Goal: Task Accomplishment & Management: Complete application form

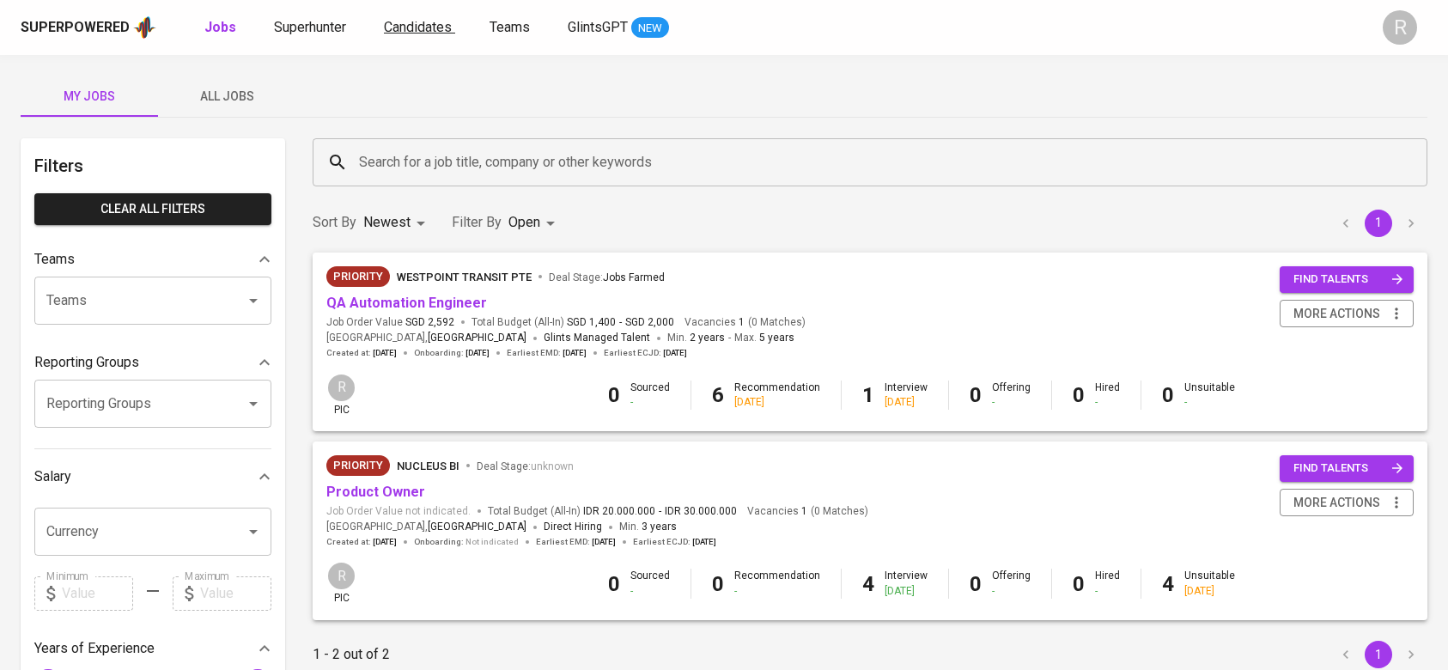
drag, startPoint x: 0, startPoint y: 0, endPoint x: 405, endPoint y: 21, distance: 405.9
click at [405, 21] on span "Candidates" at bounding box center [418, 27] width 68 height 16
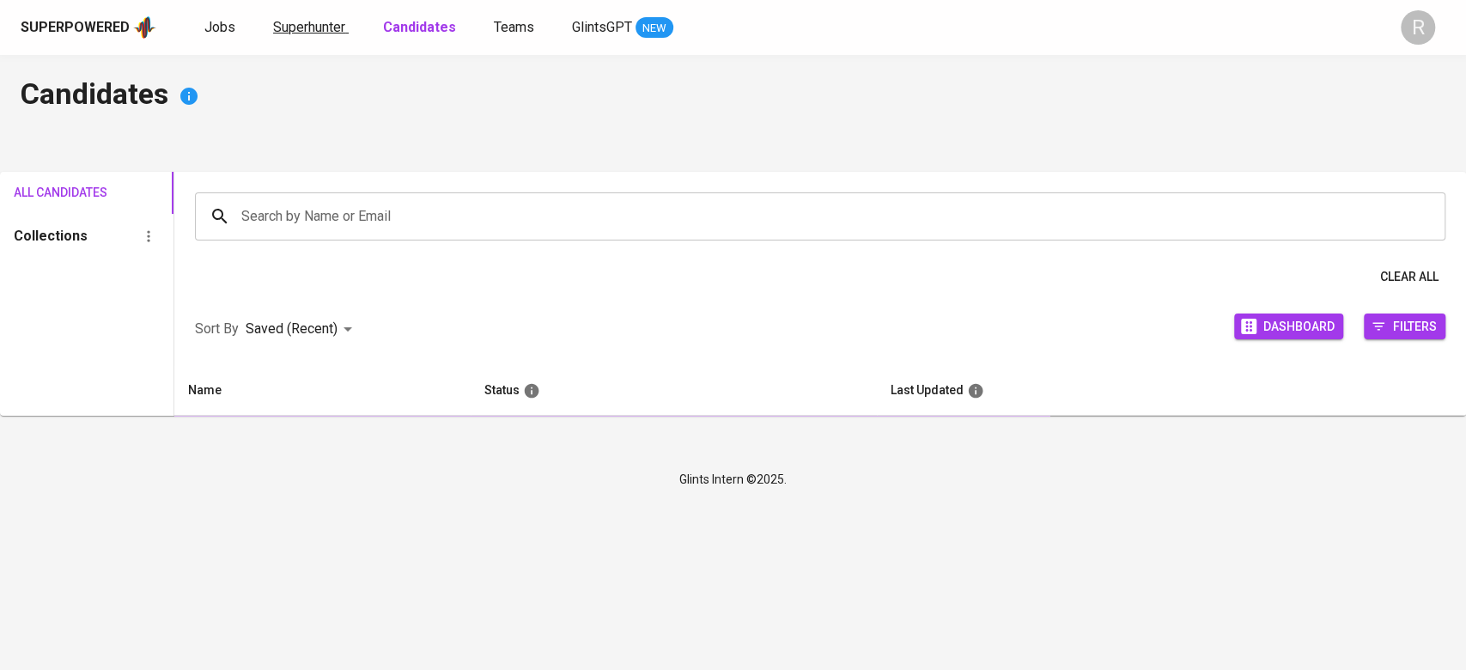
click at [337, 32] on span "Superhunter" at bounding box center [309, 27] width 72 height 16
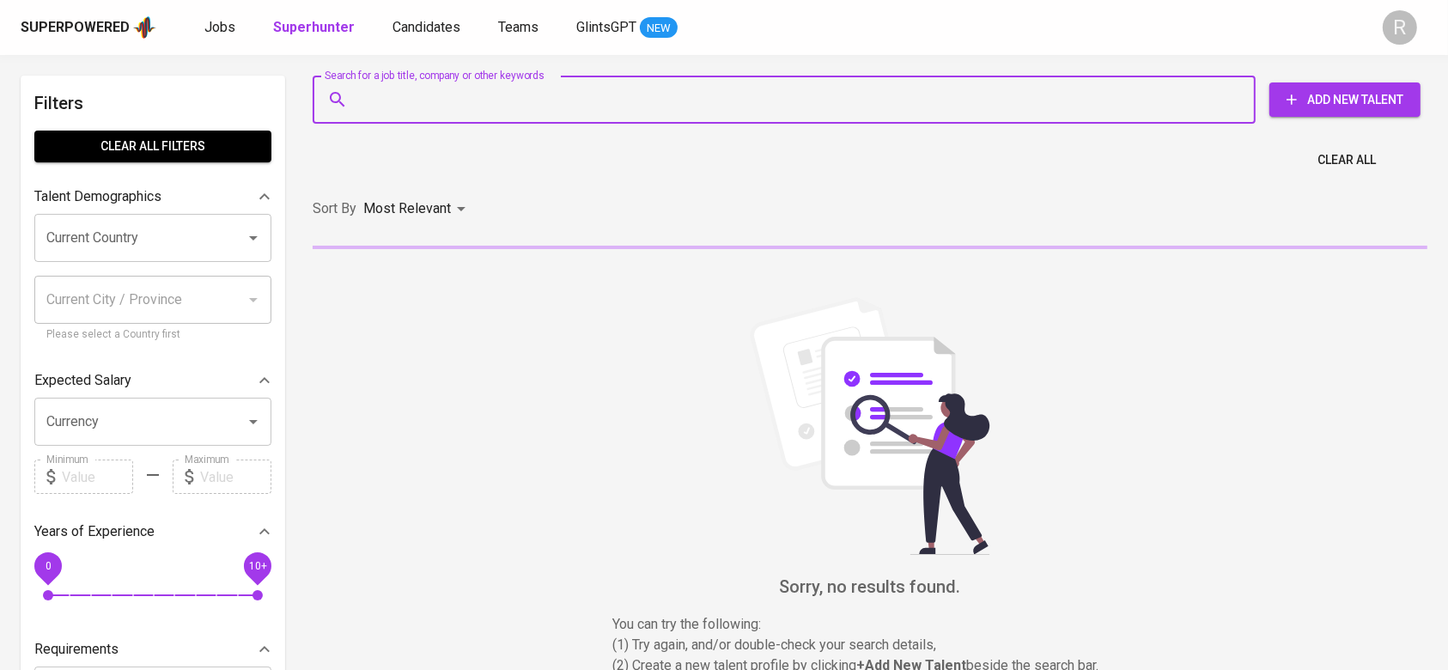
click at [393, 88] on input "Search for a job title, company or other keywords" at bounding box center [788, 99] width 867 height 33
paste input "fauzimuhiqbal9399@gmail.com"
type input "fauzimuhiqbal9399@gmail.com"
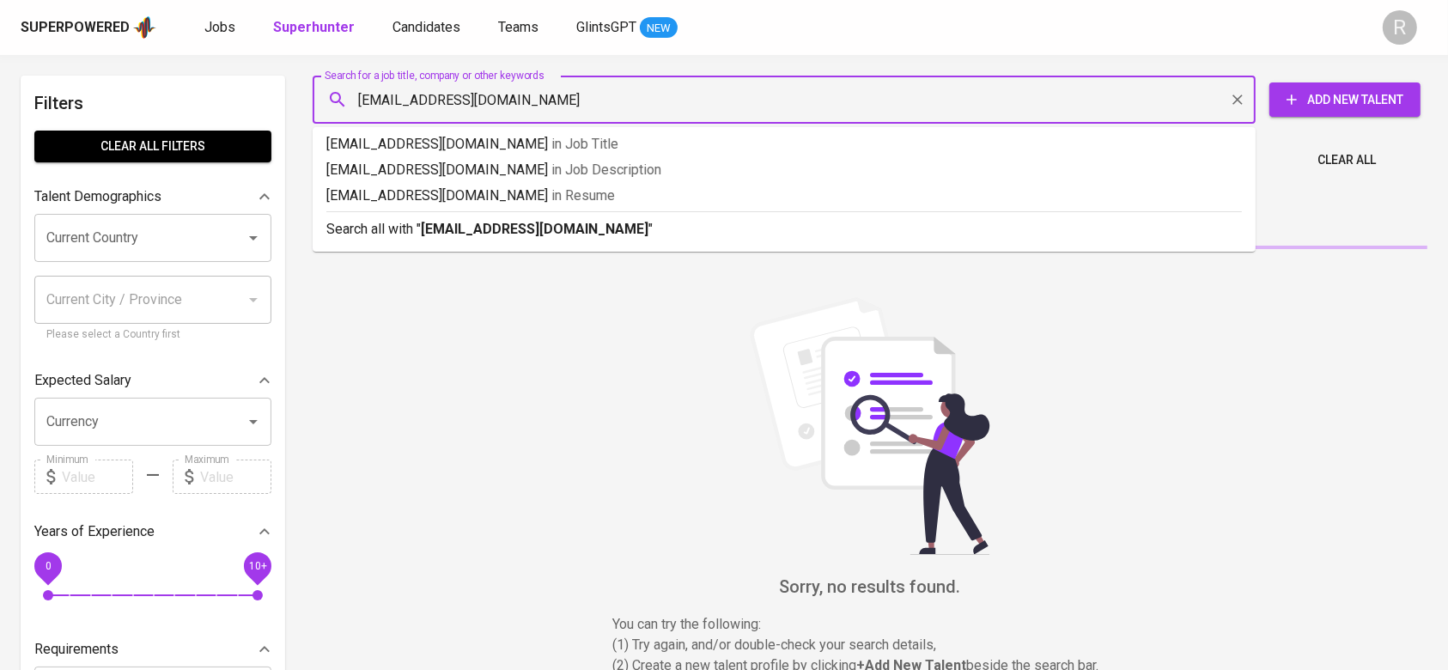
drag, startPoint x: 393, startPoint y: 88, endPoint x: 433, endPoint y: 192, distance: 111.2
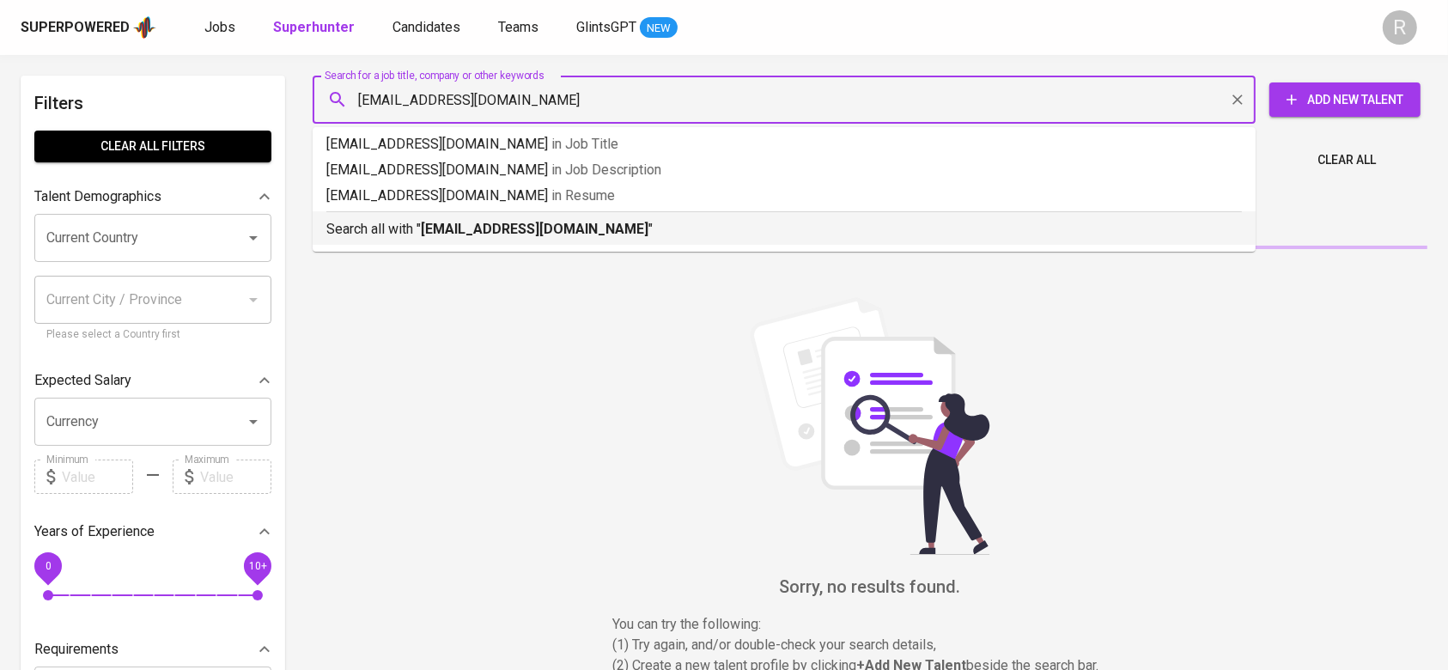
click at [413, 223] on p "Search all with " fauzimuhiqbal9399@gmail.com "" at bounding box center [784, 229] width 916 height 21
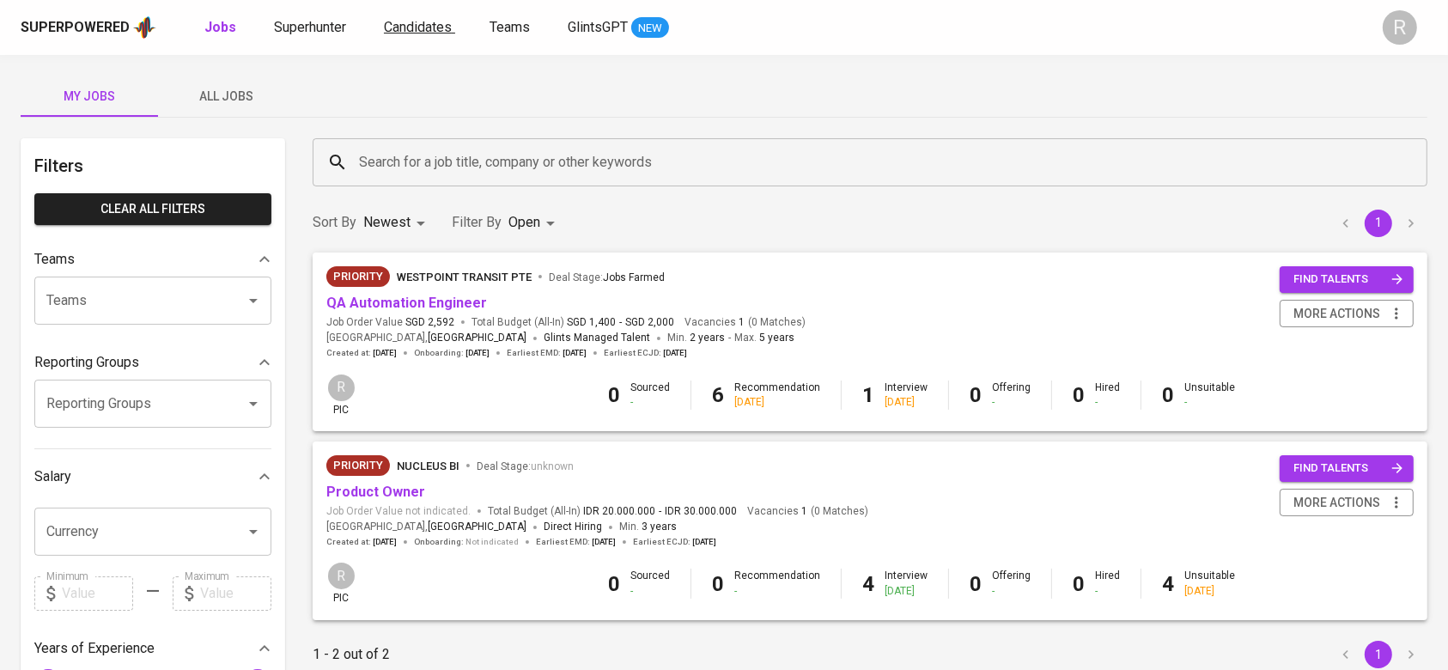
click at [403, 24] on span "Candidates" at bounding box center [418, 27] width 68 height 16
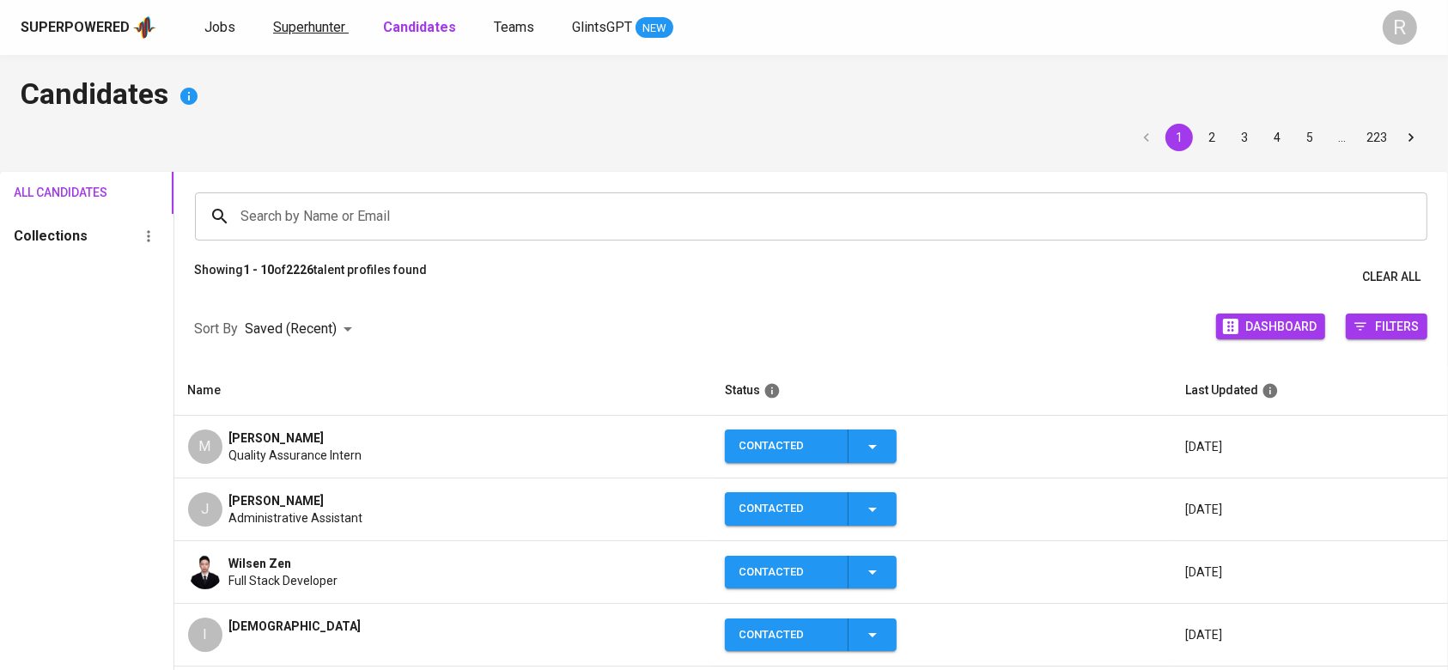
click at [300, 28] on span "Superhunter" at bounding box center [309, 27] width 72 height 16
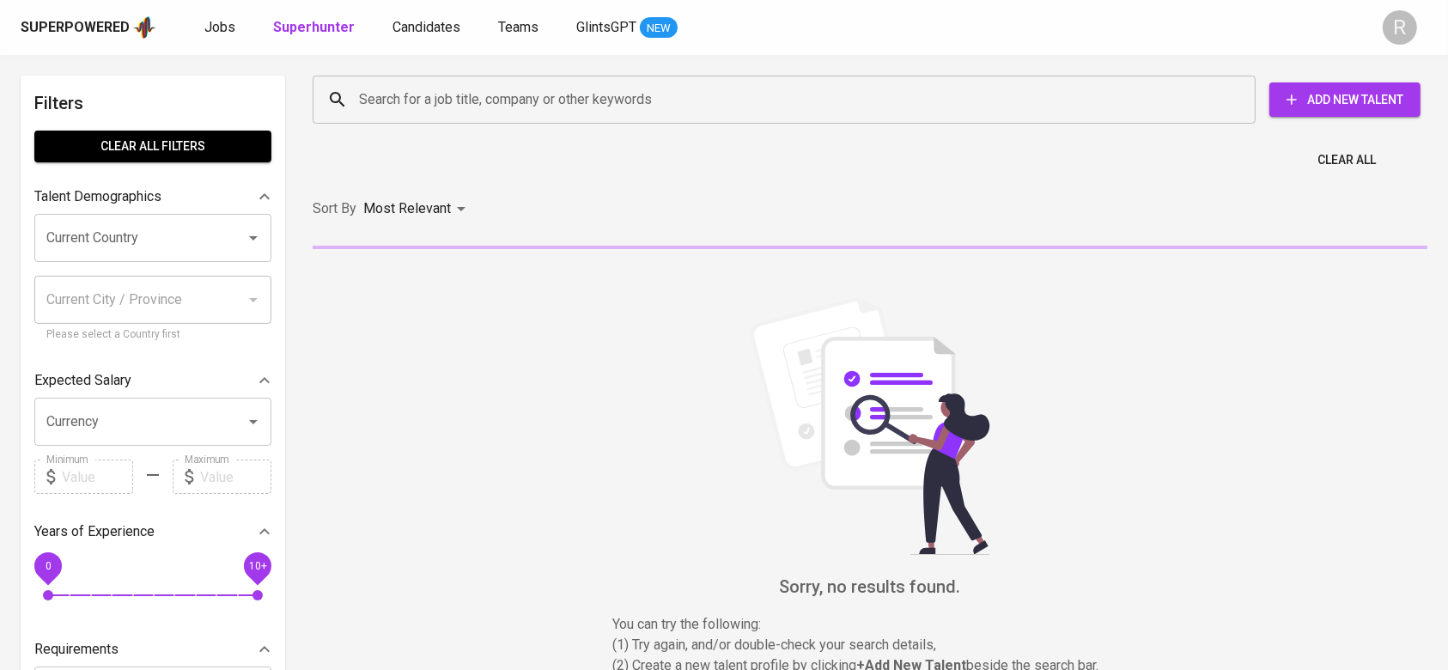
click at [1319, 102] on span "Add New Talent" at bounding box center [1345, 99] width 124 height 21
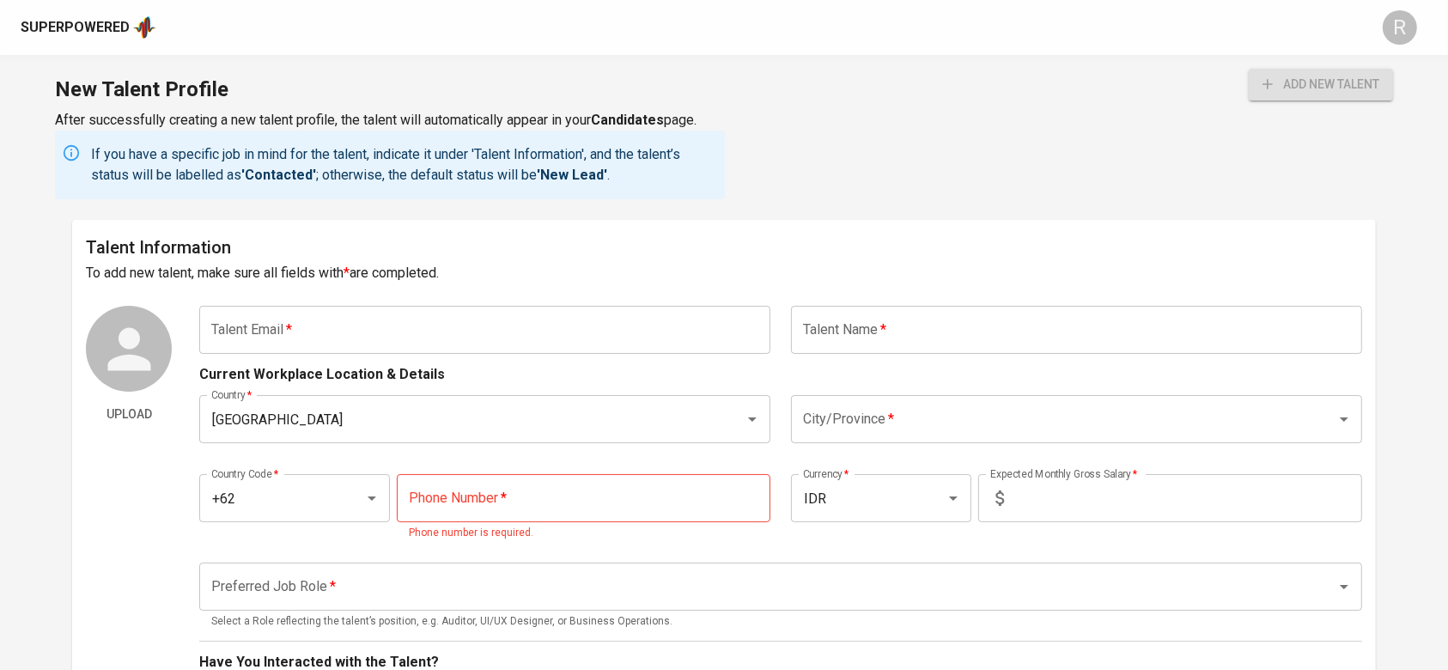
click at [289, 341] on input "text" at bounding box center [484, 330] width 571 height 48
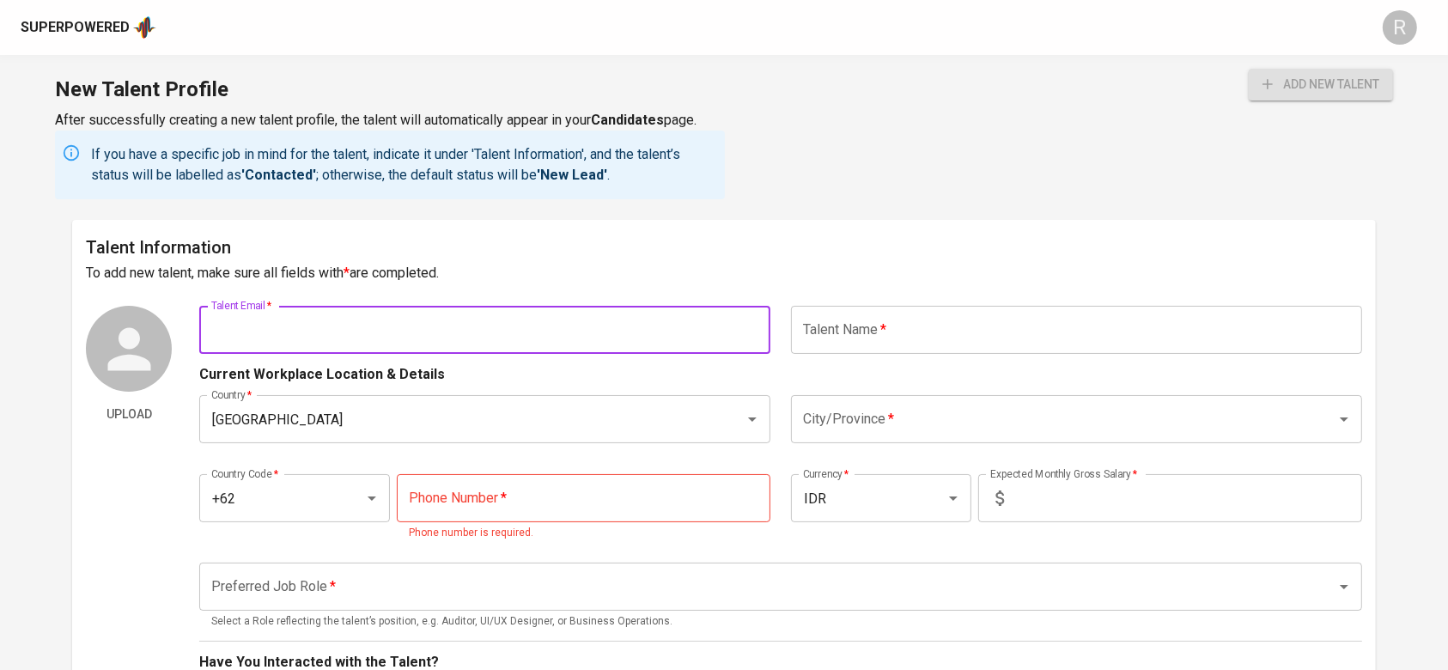
paste input "fauzimuhiqbal9399@gmail.com"
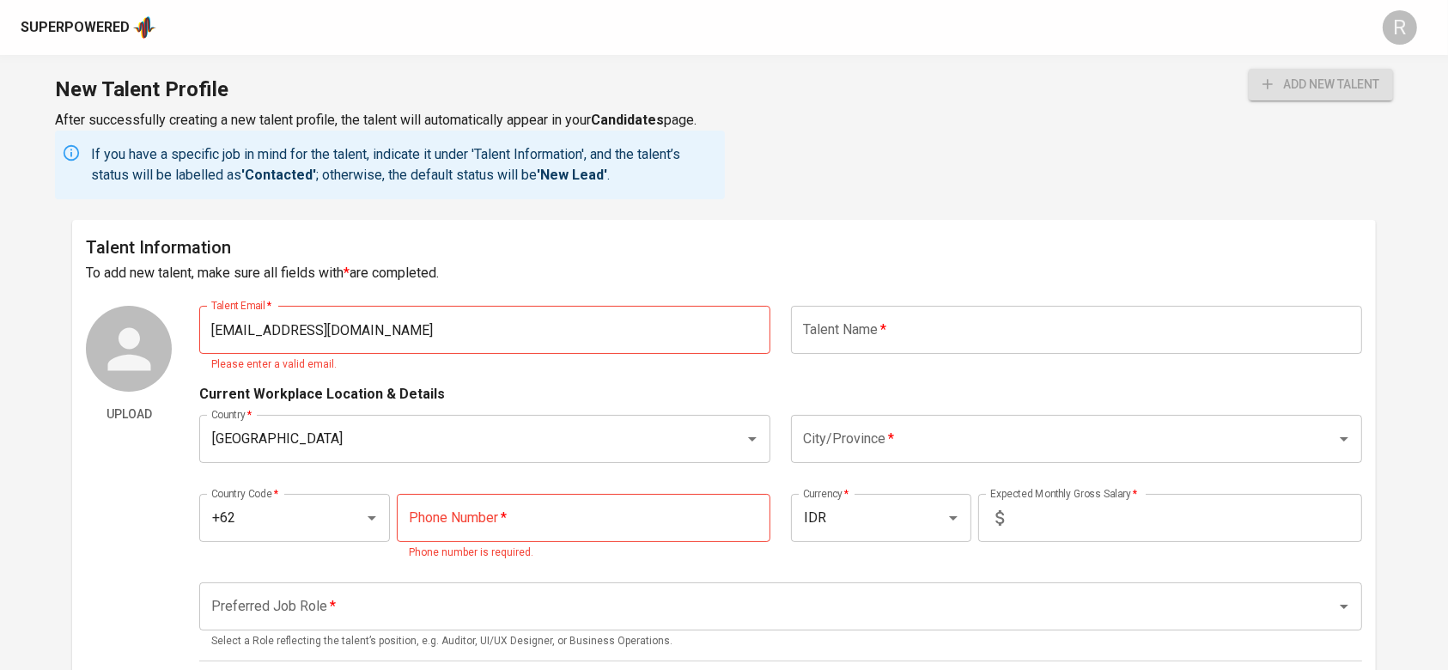
click at [449, 284] on h6 "To add new talent, make sure all fields with * are completed." at bounding box center [723, 273] width 1275 height 24
click at [882, 306] on input "text" at bounding box center [1076, 330] width 571 height 48
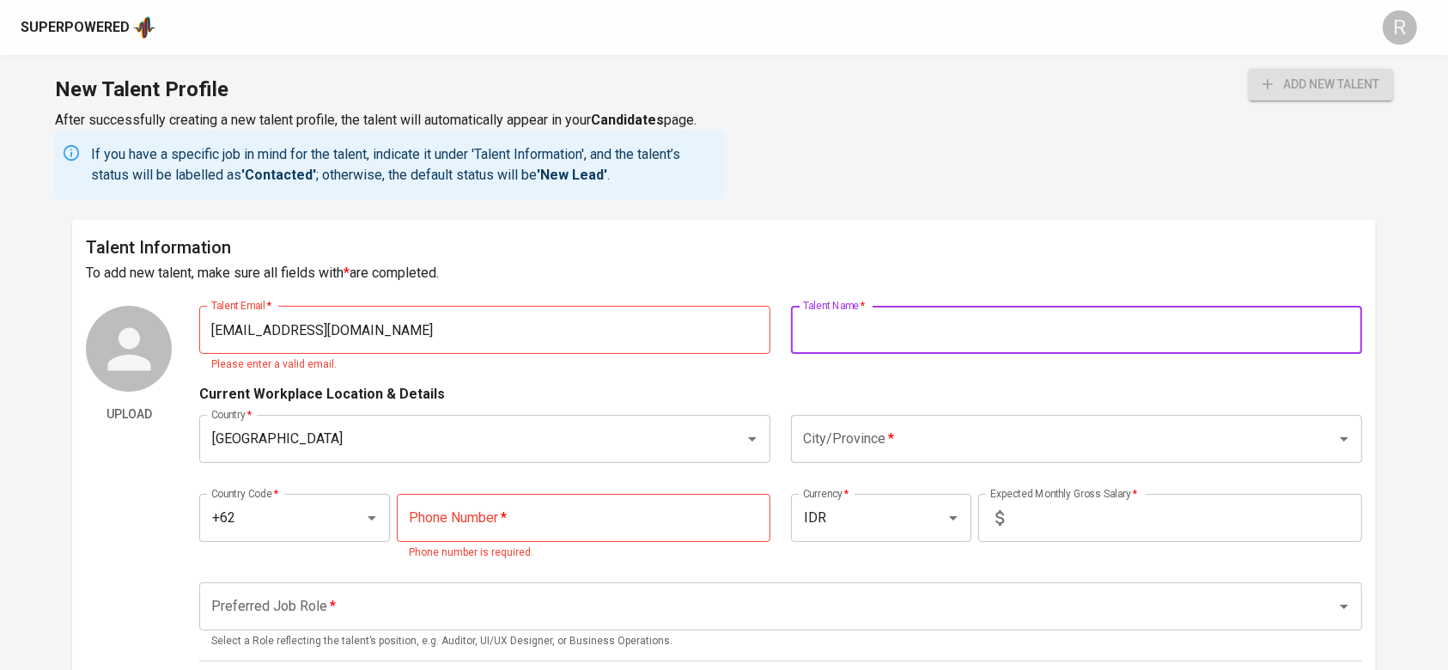
click at [615, 344] on input "fauzimuhiqbal9399@gmail.com" at bounding box center [484, 330] width 571 height 48
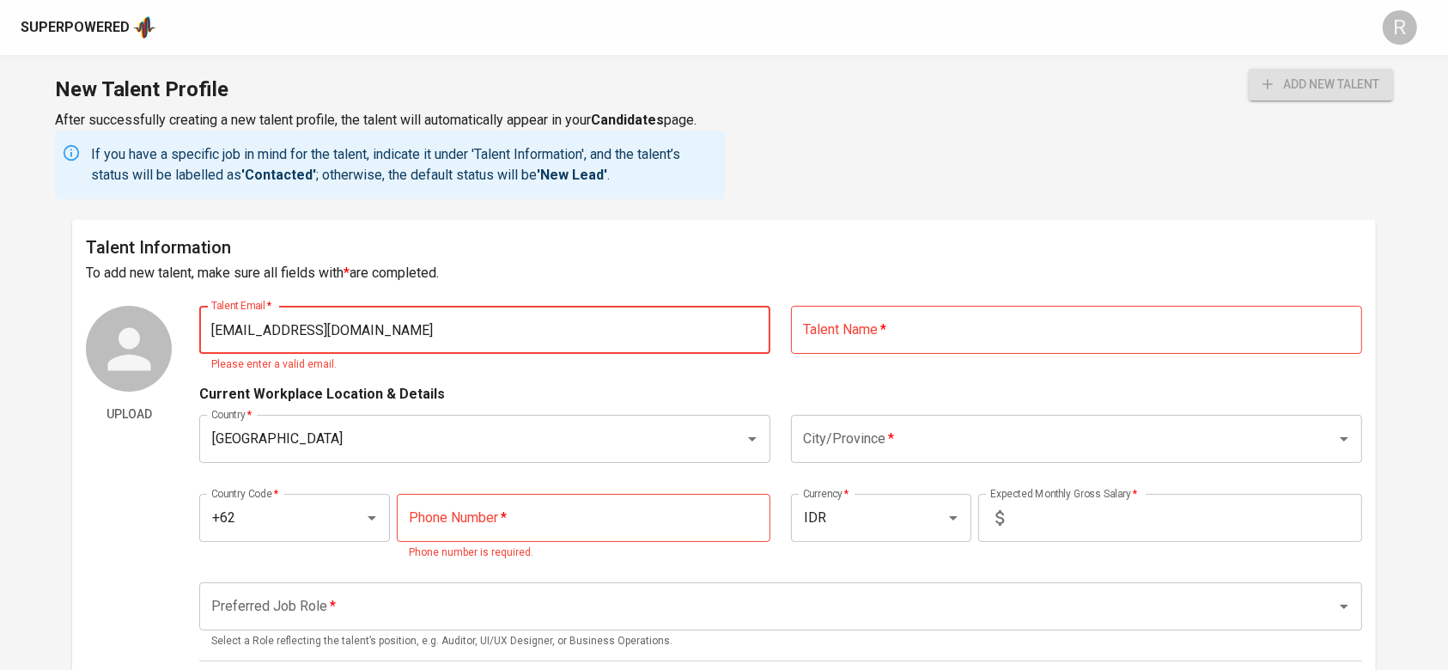
click at [210, 326] on input "fauzimuhiqbal9399@gmail.com" at bounding box center [484, 330] width 571 height 48
type input "fauzimuhiqbal9399@gmail.com"
click at [868, 322] on input "text" at bounding box center [1076, 330] width 571 height 48
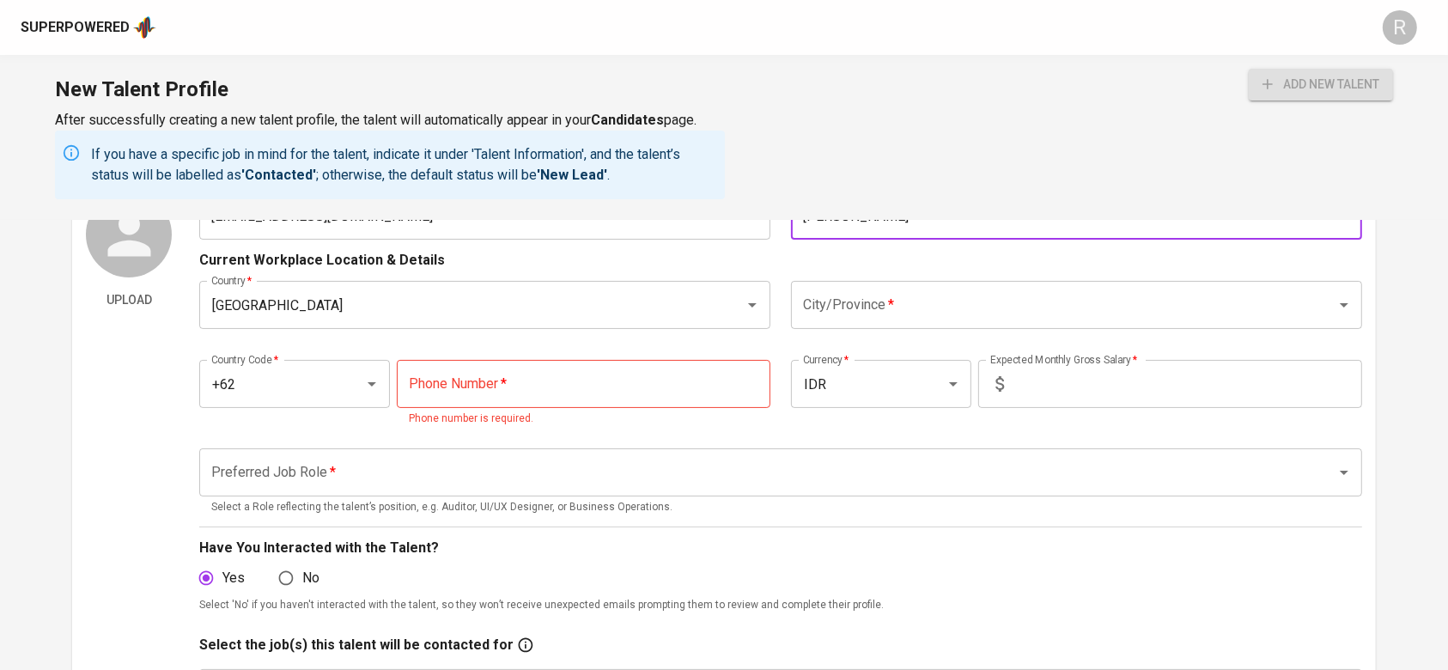
scroll to position [118, 0]
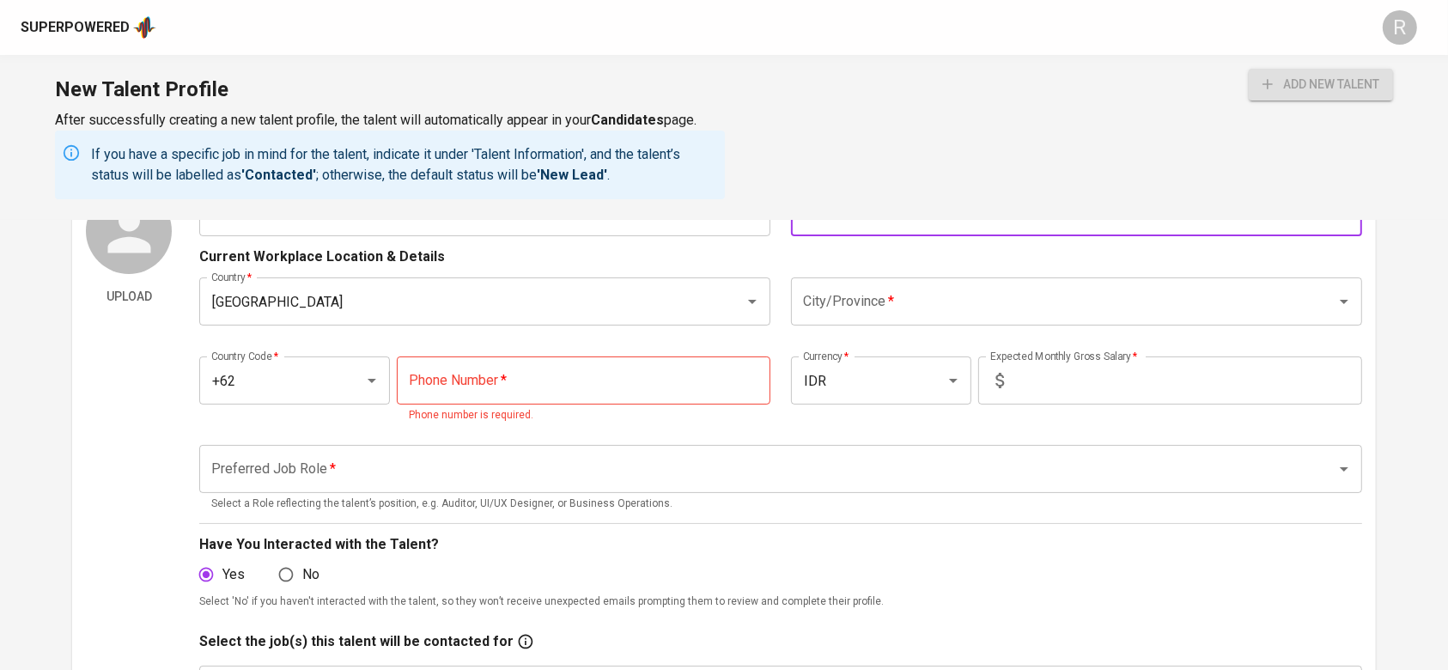
type input "Fauzi Muhammad Iqbal"
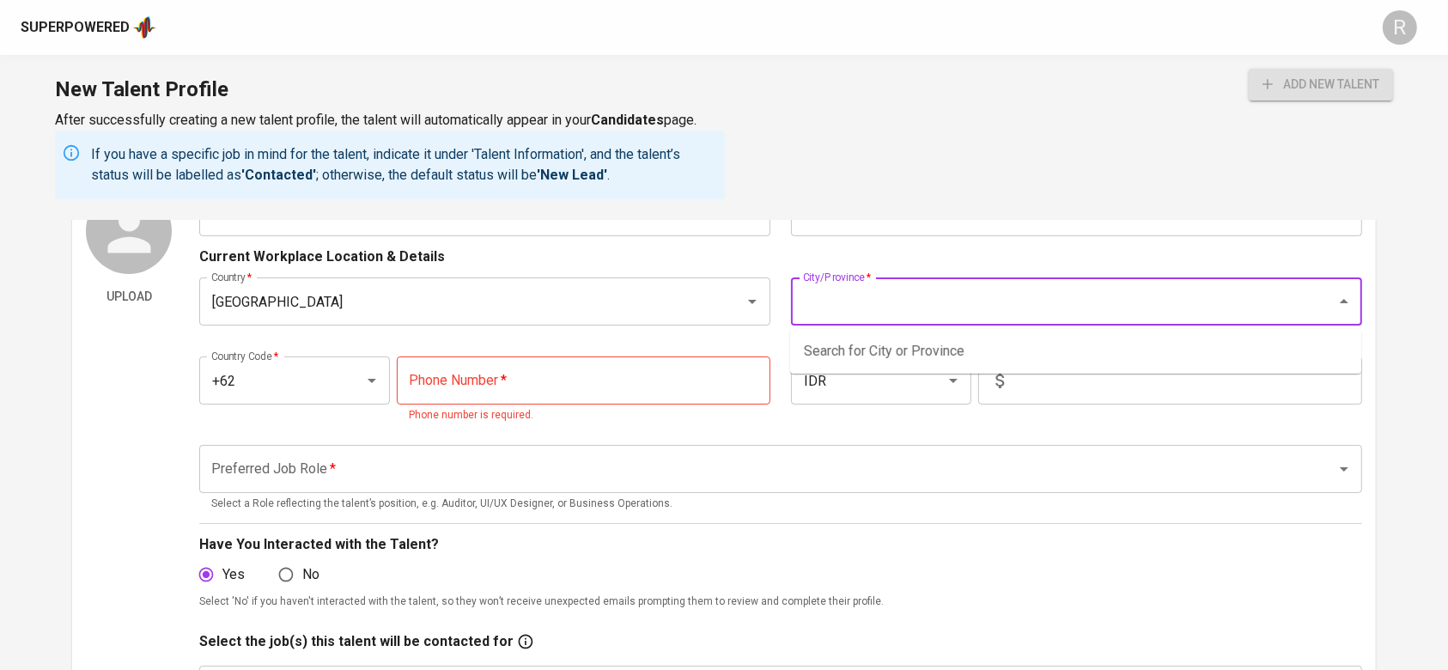
click at [906, 310] on input "City/Province   *" at bounding box center [1053, 301] width 508 height 33
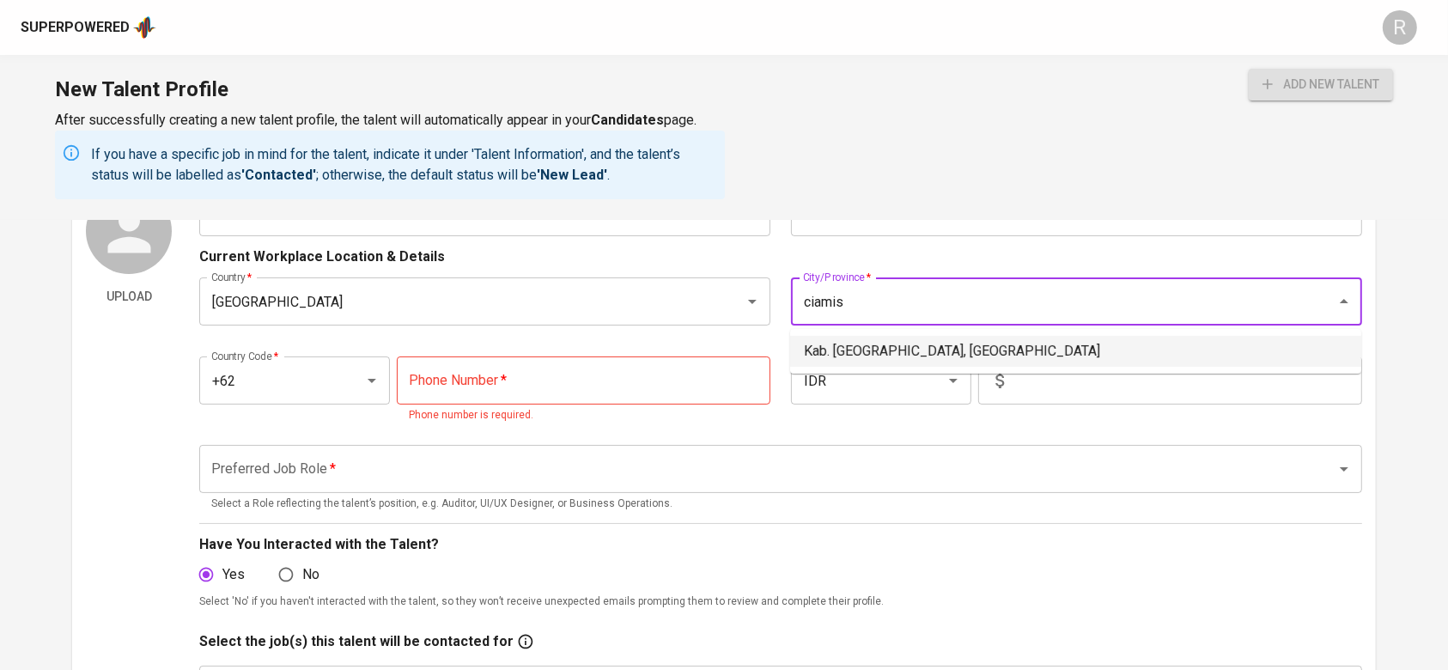
click at [873, 346] on li "Kab. Ciamis, Jawa Barat" at bounding box center [1075, 351] width 571 height 31
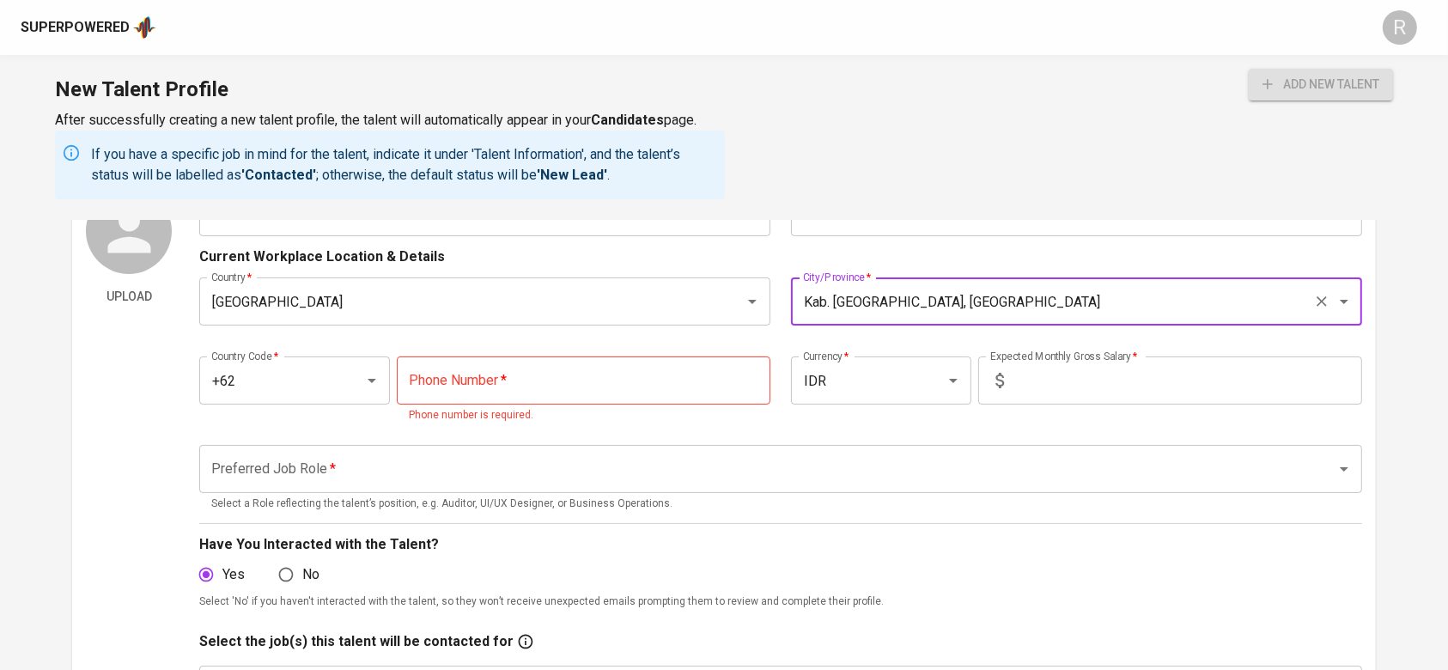
type input "Kab. Ciamis, Jawa Barat"
click at [1097, 648] on div "Select the job(s) this talent will be contacted for" at bounding box center [780, 641] width 1162 height 21
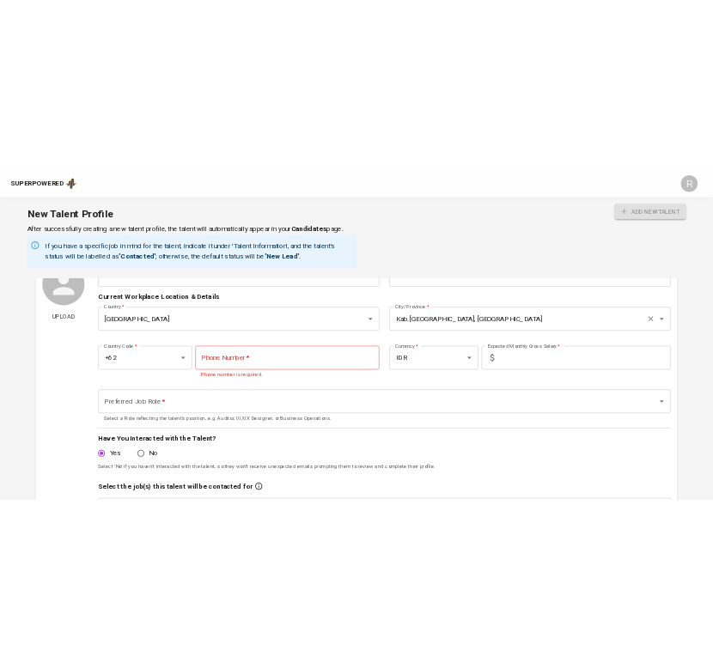
scroll to position [159, 0]
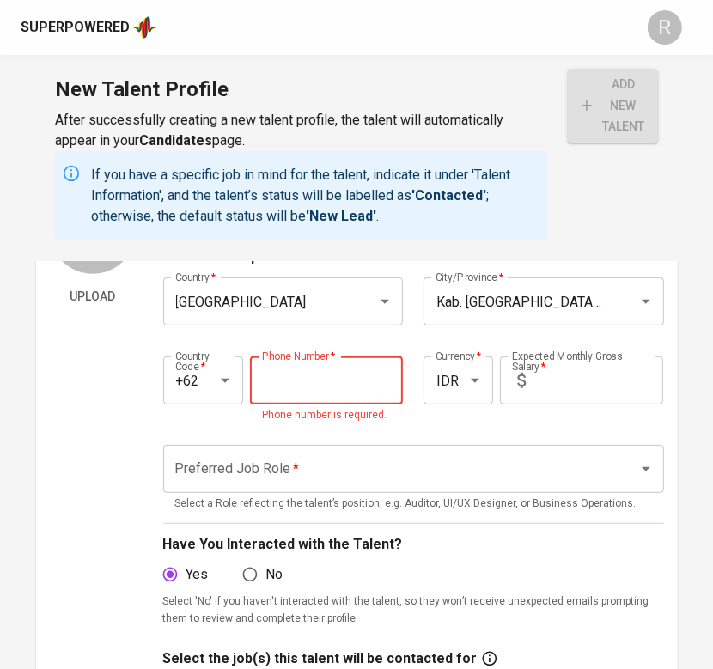
click at [276, 376] on input "tel" at bounding box center [326, 380] width 153 height 48
type input "821-1736-1533"
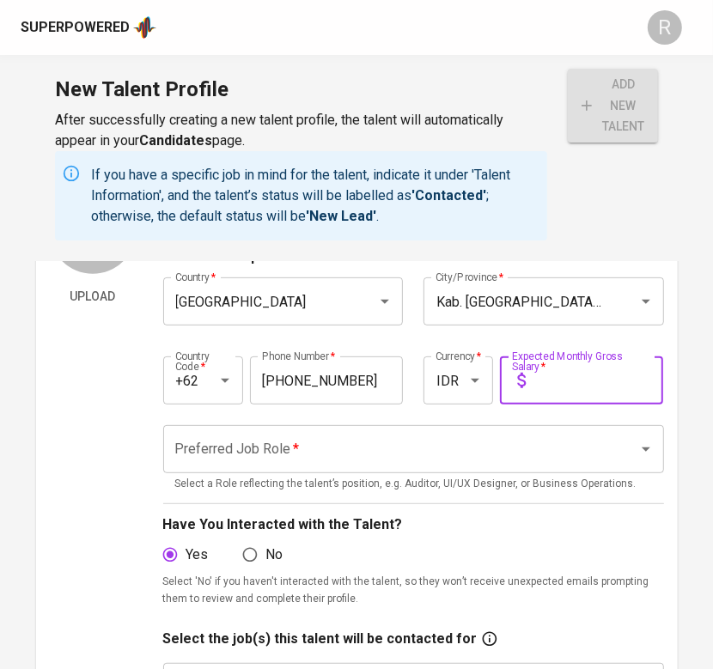
click at [586, 374] on input "text" at bounding box center [597, 380] width 131 height 48
click at [305, 468] on div "Preferred Job Role *" at bounding box center [413, 449] width 501 height 48
type input "1"
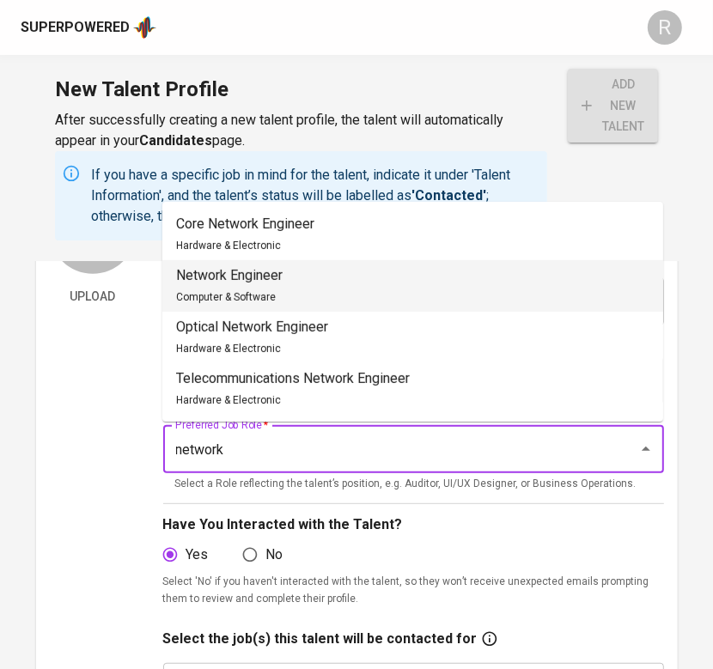
click at [222, 291] on span "Computer & Software" at bounding box center [226, 297] width 100 height 12
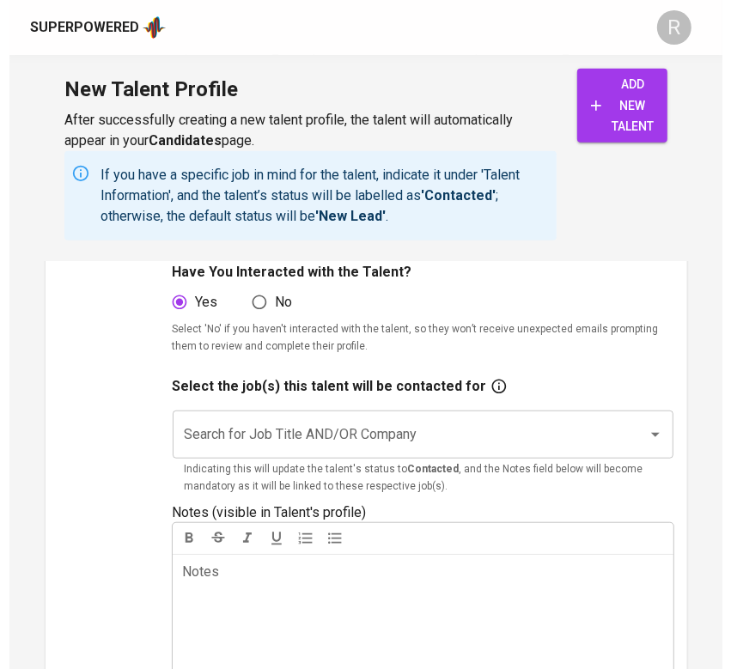
scroll to position [414, 0]
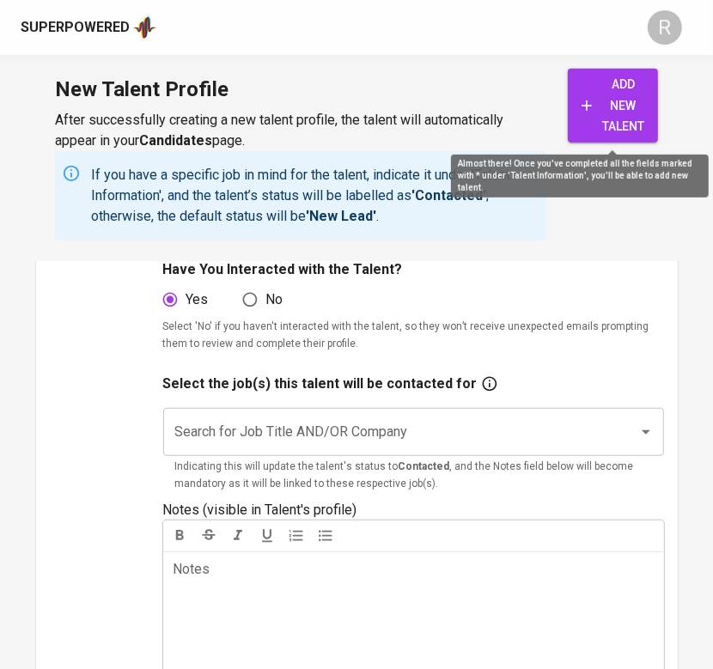
type input "Network Engineer"
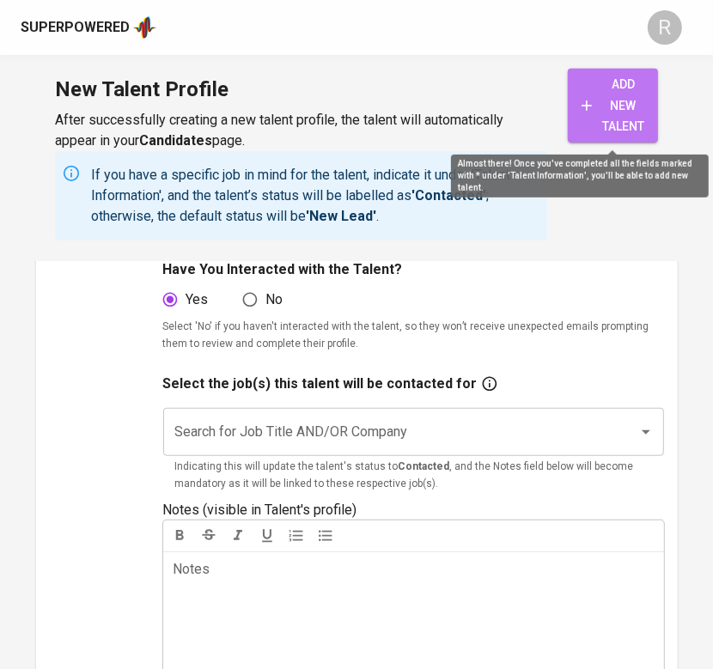
click at [633, 74] on span "add new talent" at bounding box center [612, 106] width 63 height 64
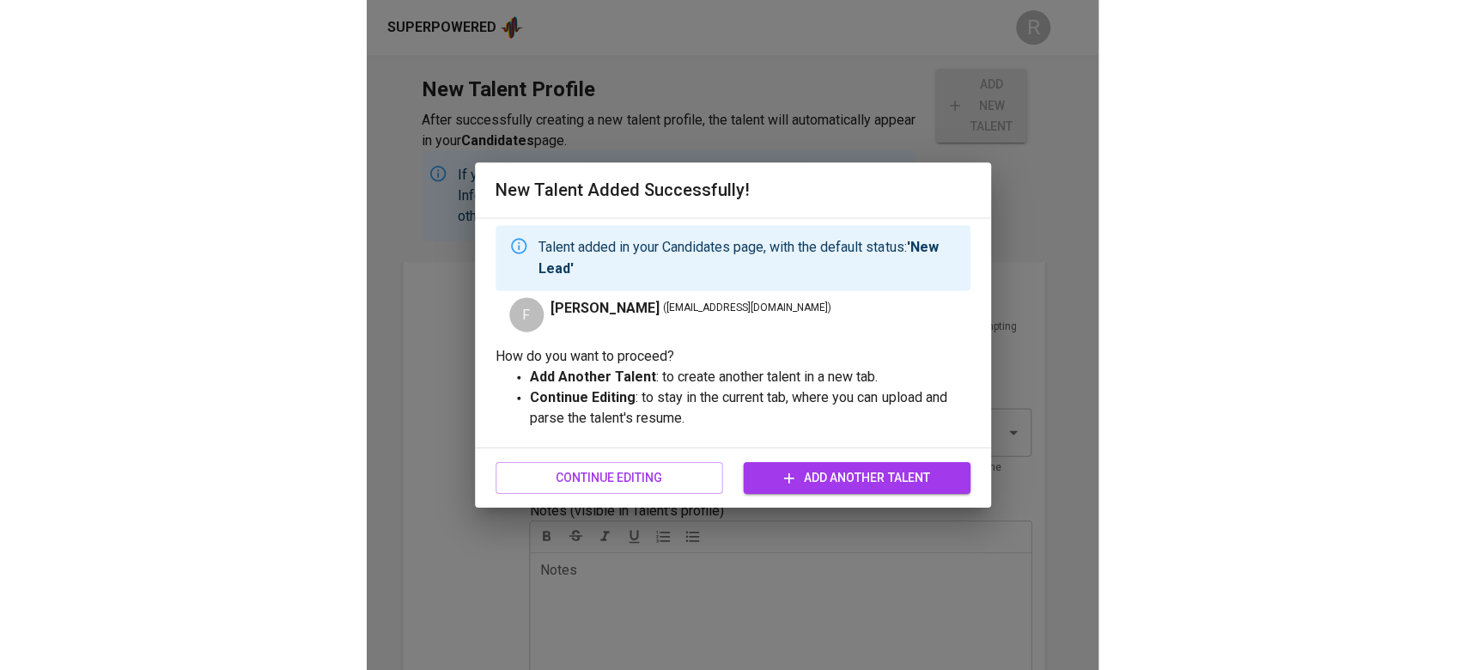
scroll to position [373, 0]
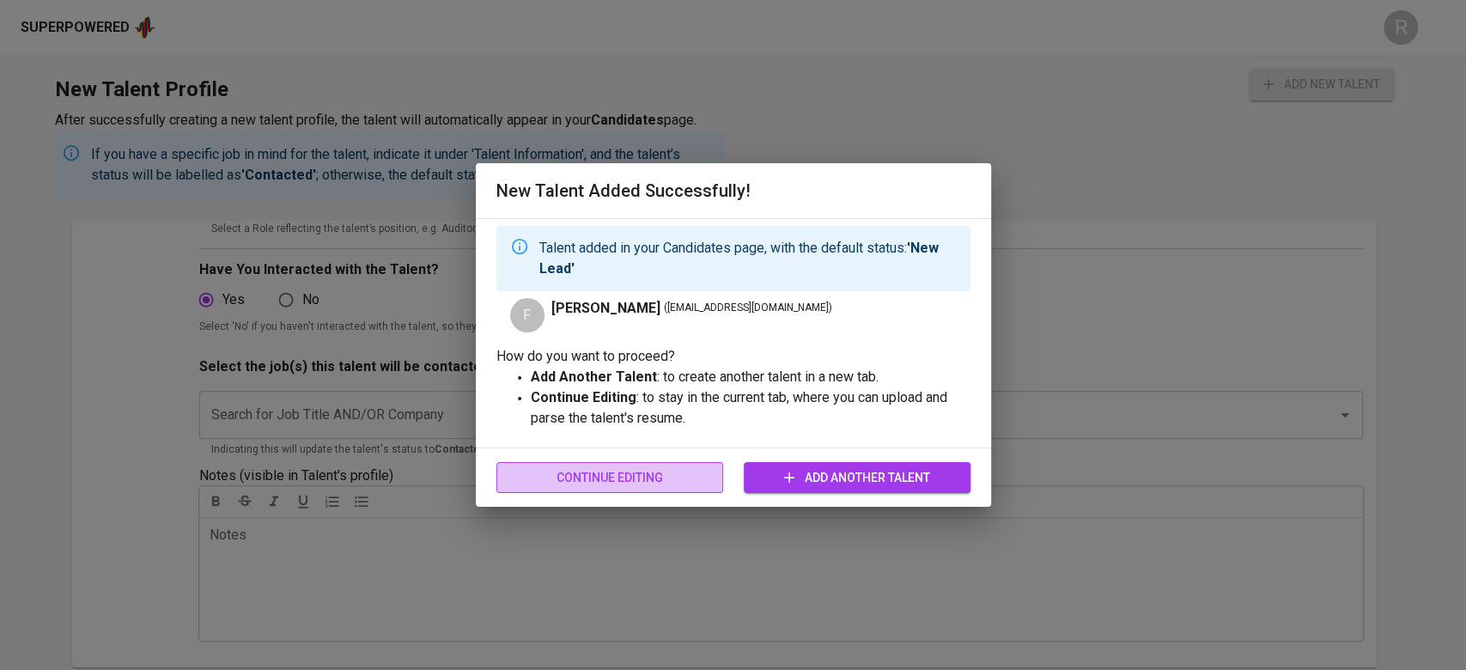
click at [643, 477] on span "Continue Editing" at bounding box center [609, 477] width 199 height 21
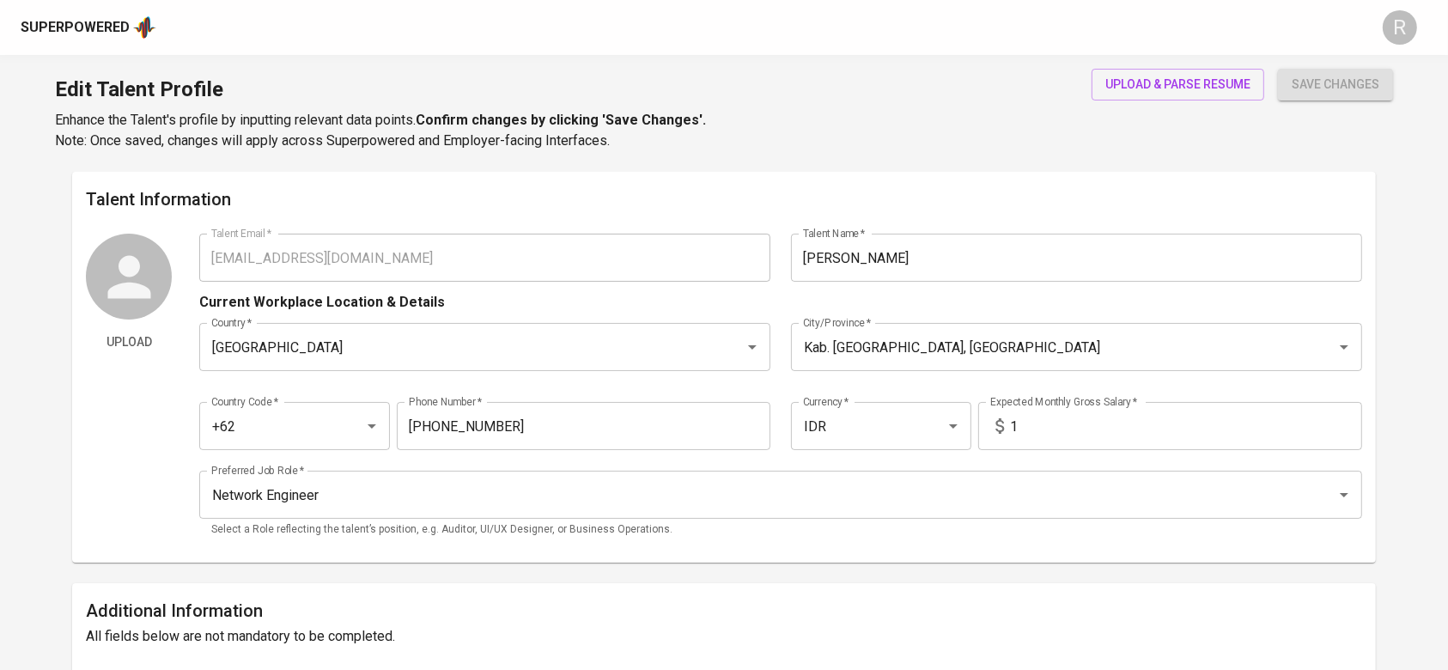
type input "fauzimuhiqbal9399@gmail.com"
type input "Fauzi Muhammad Iqbal"
type input "[GEOGRAPHIC_DATA]"
type input "Kab. Ciamis, Jawa Barat"
type input "+62"
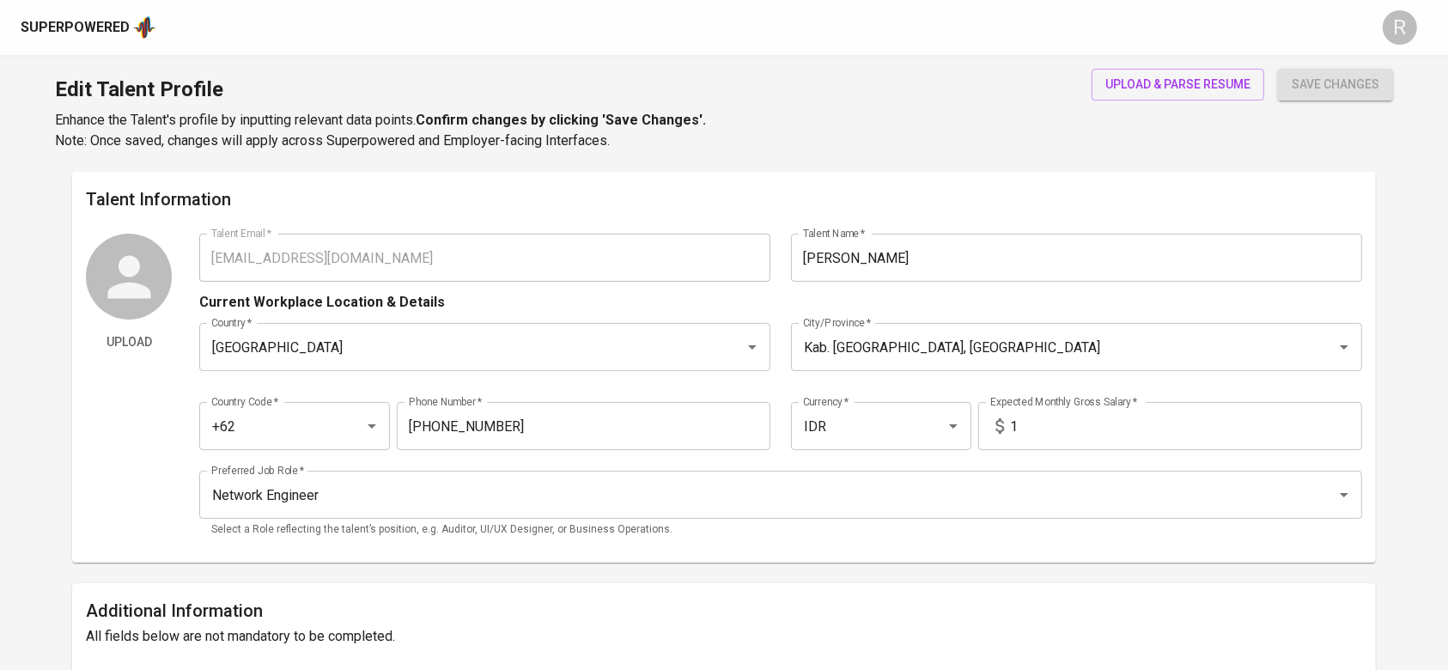
type input "821-1736-1533"
type input "IDR"
type input "Network Engineer"
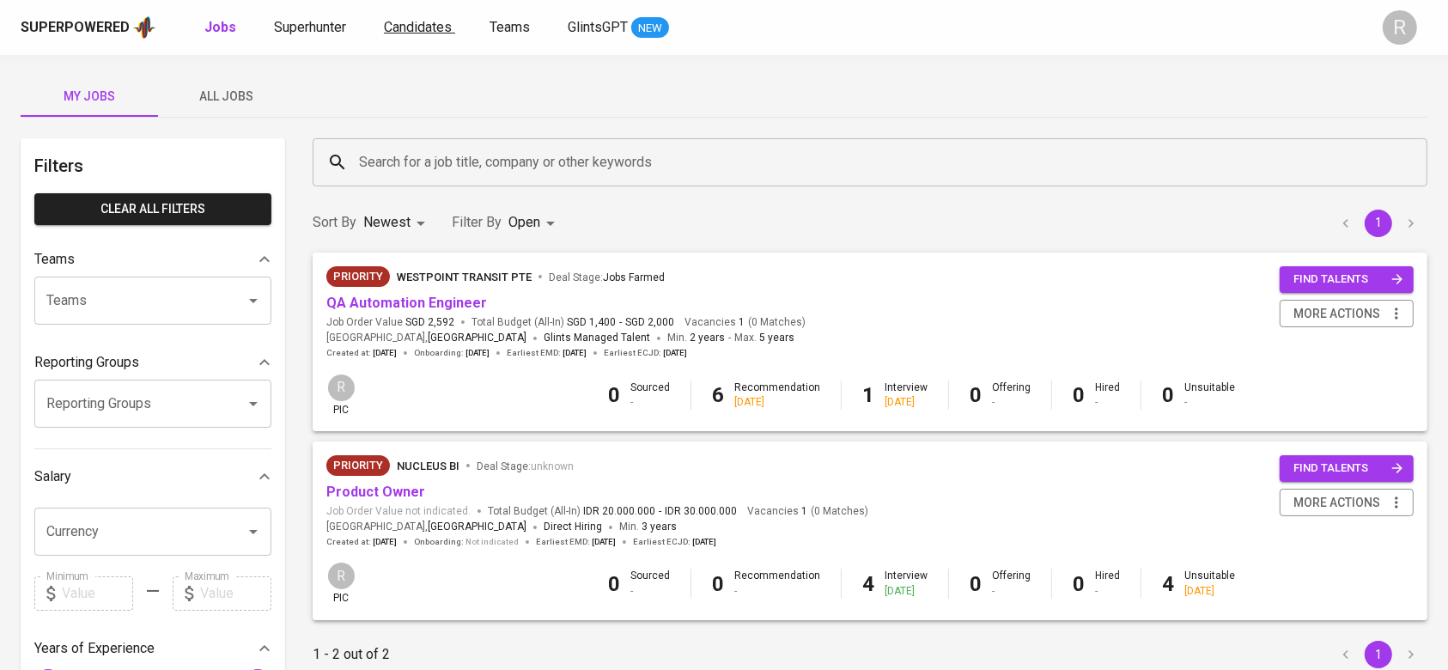
drag, startPoint x: 0, startPoint y: 0, endPoint x: 440, endPoint y: 29, distance: 440.7
click at [440, 29] on span "Candidates" at bounding box center [418, 27] width 68 height 16
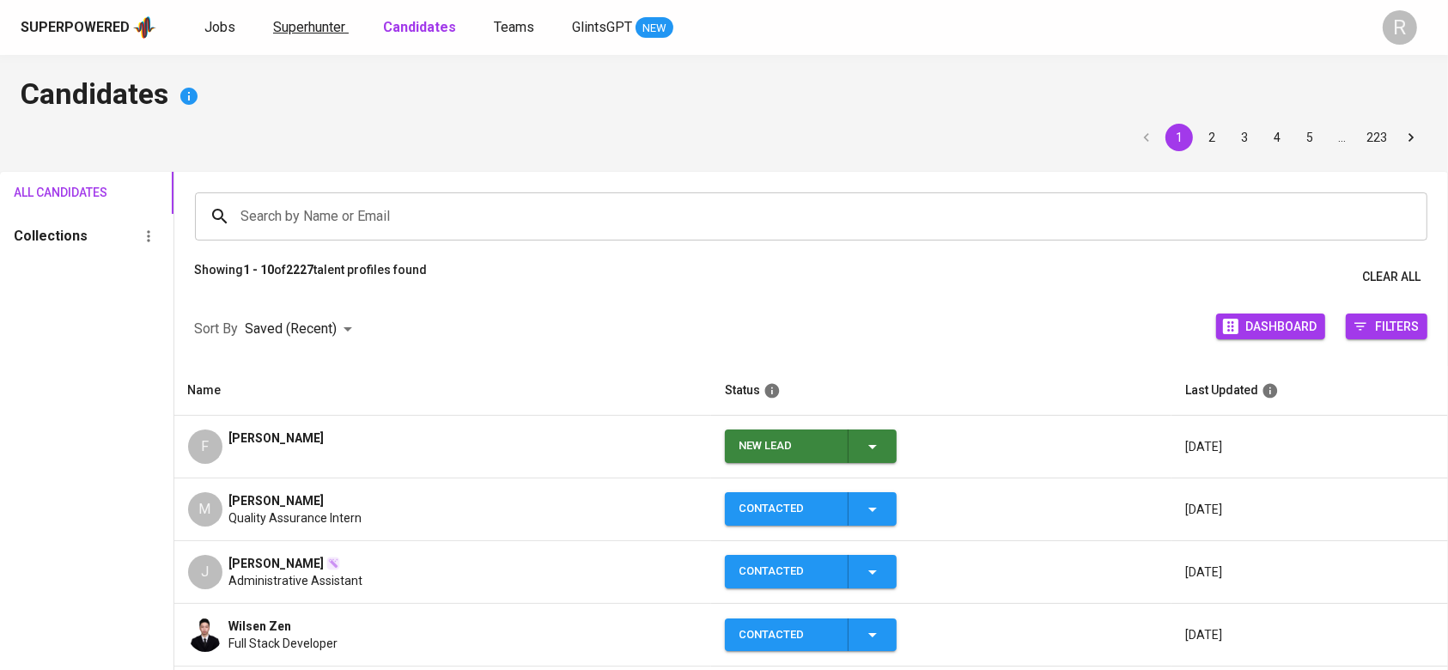
click at [315, 26] on span "Superhunter" at bounding box center [309, 27] width 72 height 16
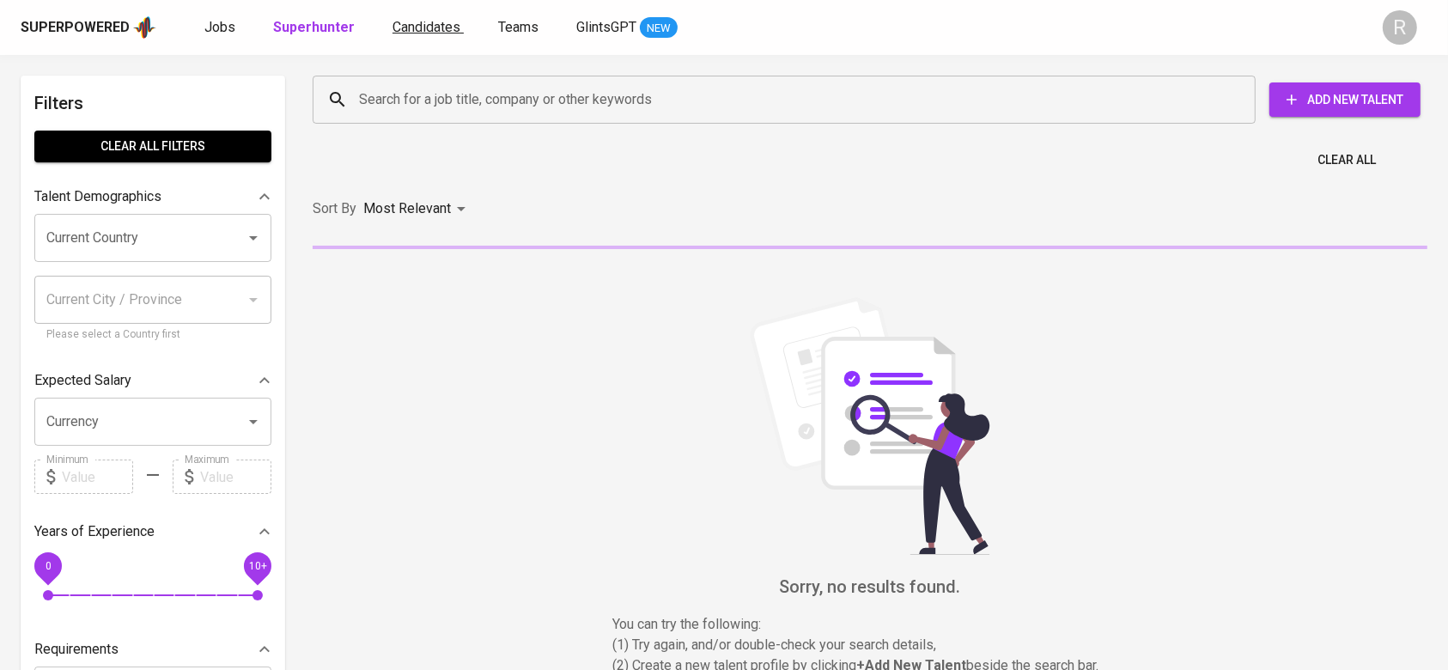
click at [399, 20] on span "Candidates" at bounding box center [426, 27] width 68 height 16
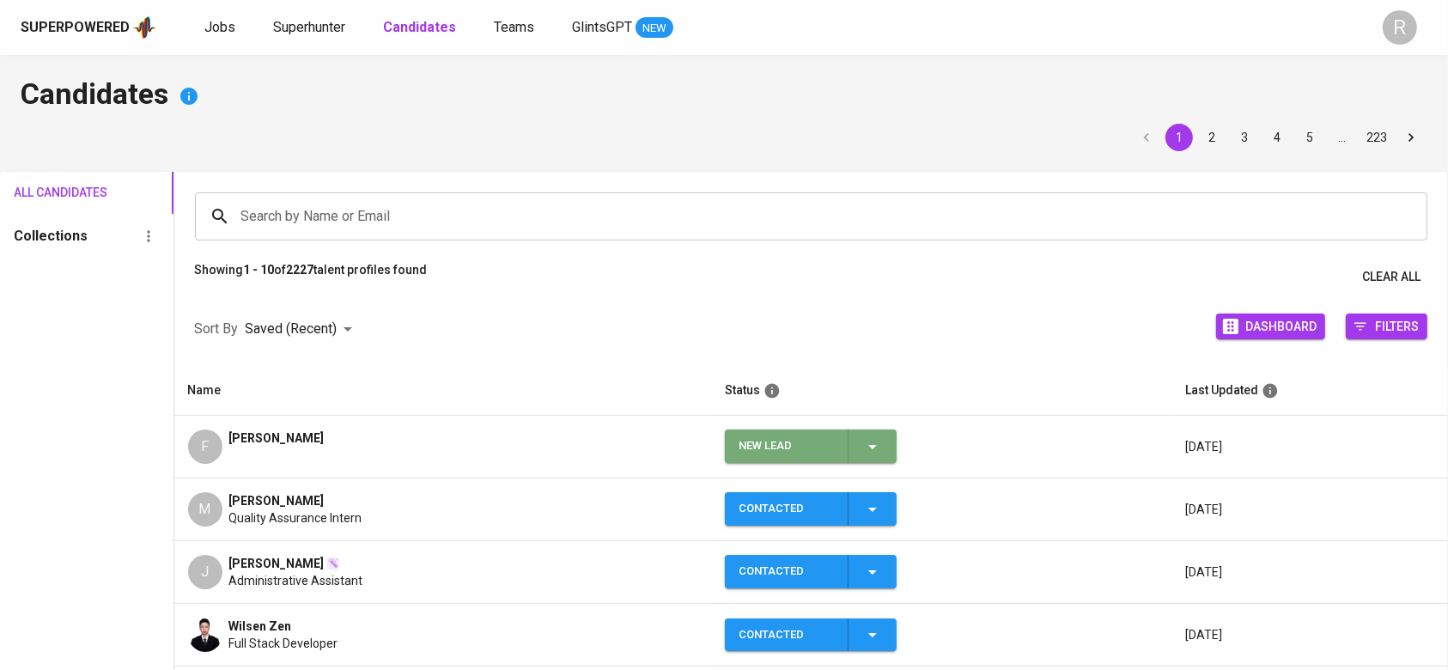
click at [875, 448] on icon "button" at bounding box center [872, 446] width 21 height 21
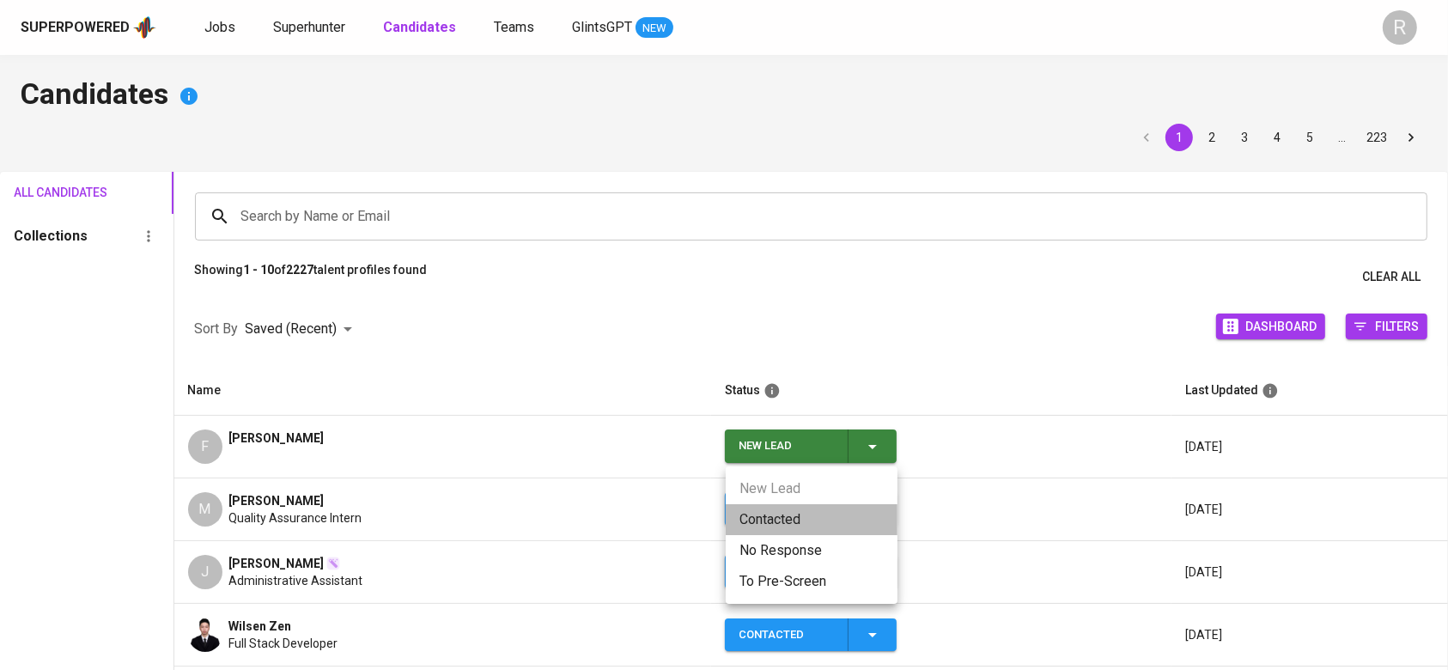
click at [765, 514] on li "Contacted" at bounding box center [812, 519] width 172 height 31
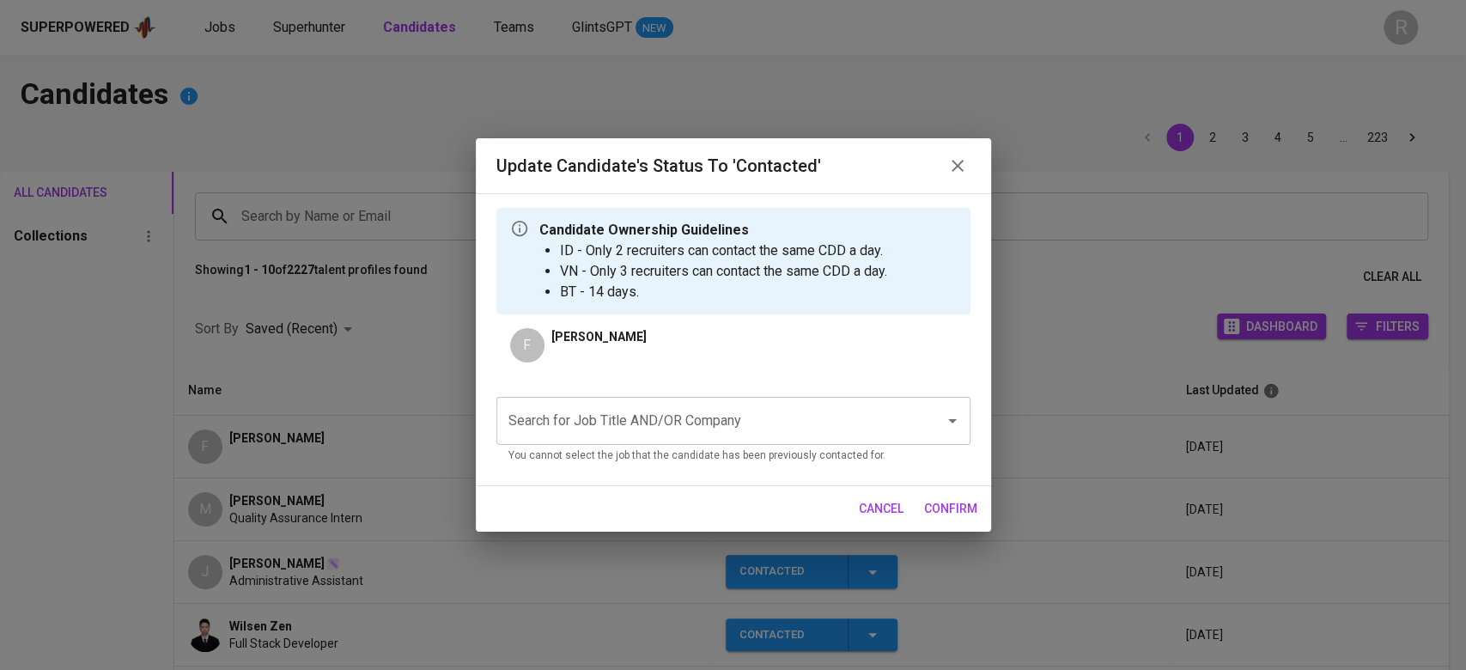
click at [589, 438] on div "Search for Job Title AND/OR Company" at bounding box center [733, 421] width 474 height 48
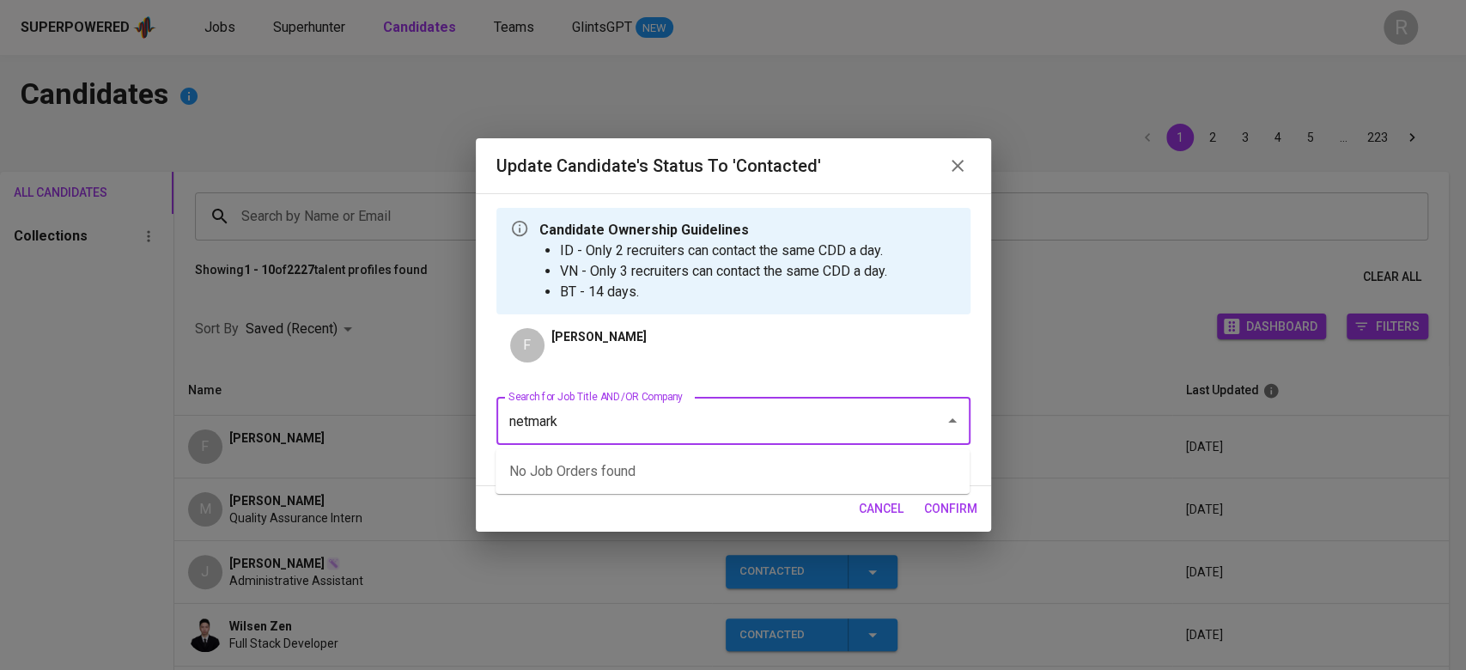
type input "netmarks"
type input "netmark"
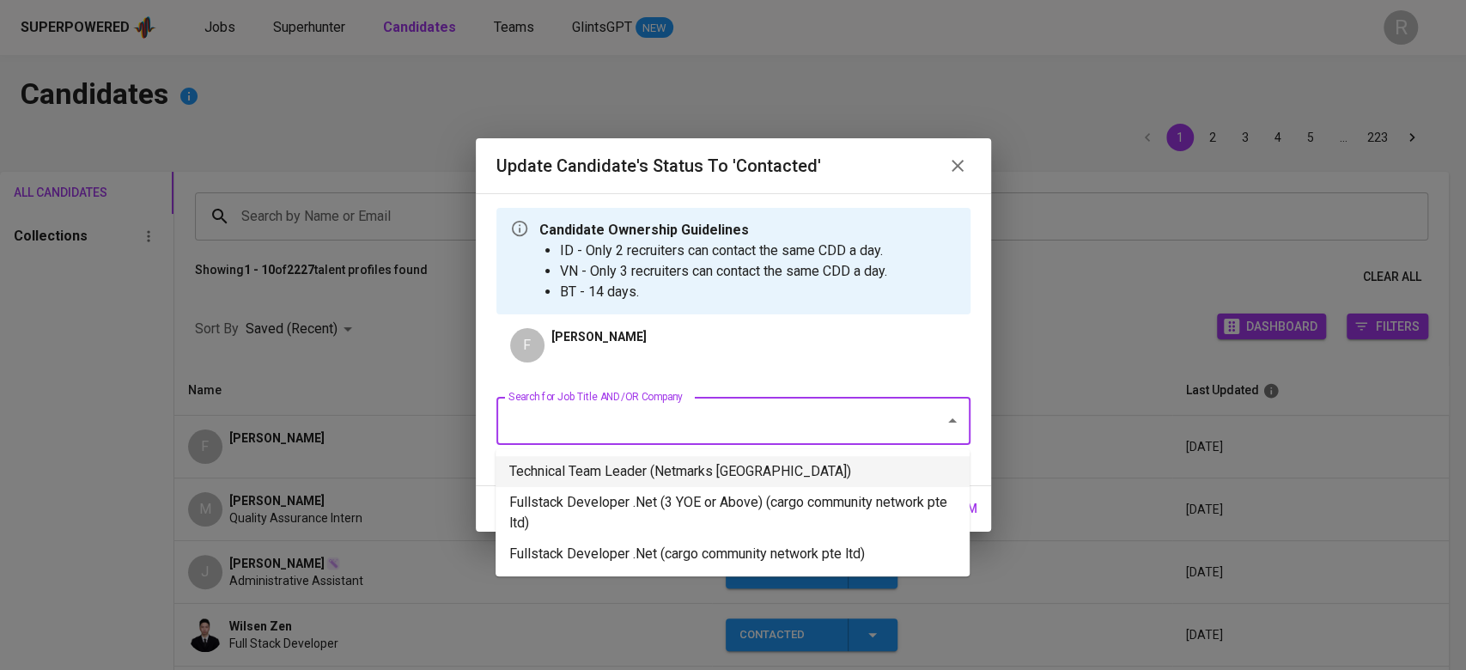
click at [658, 468] on li "Technical Team Leader (Netmarks Indonesia)" at bounding box center [733, 471] width 474 height 31
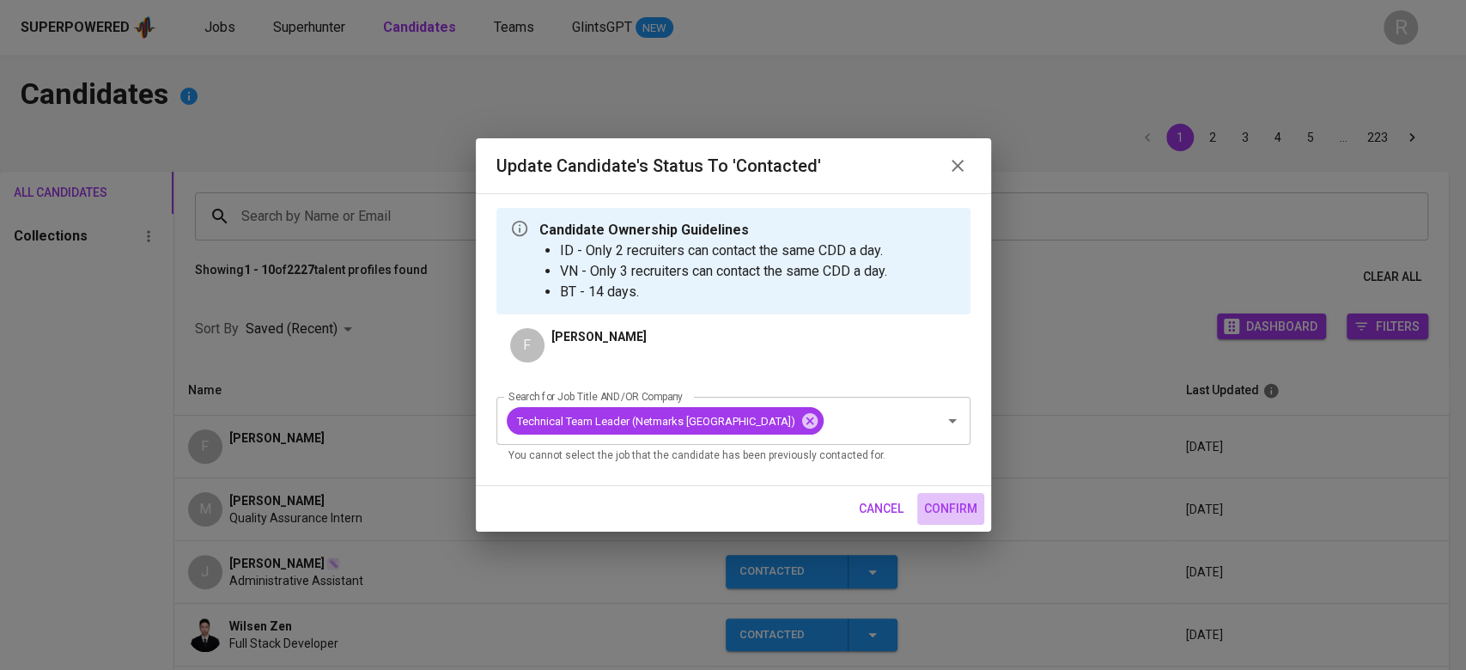
click at [958, 510] on span "confirm" at bounding box center [950, 508] width 53 height 21
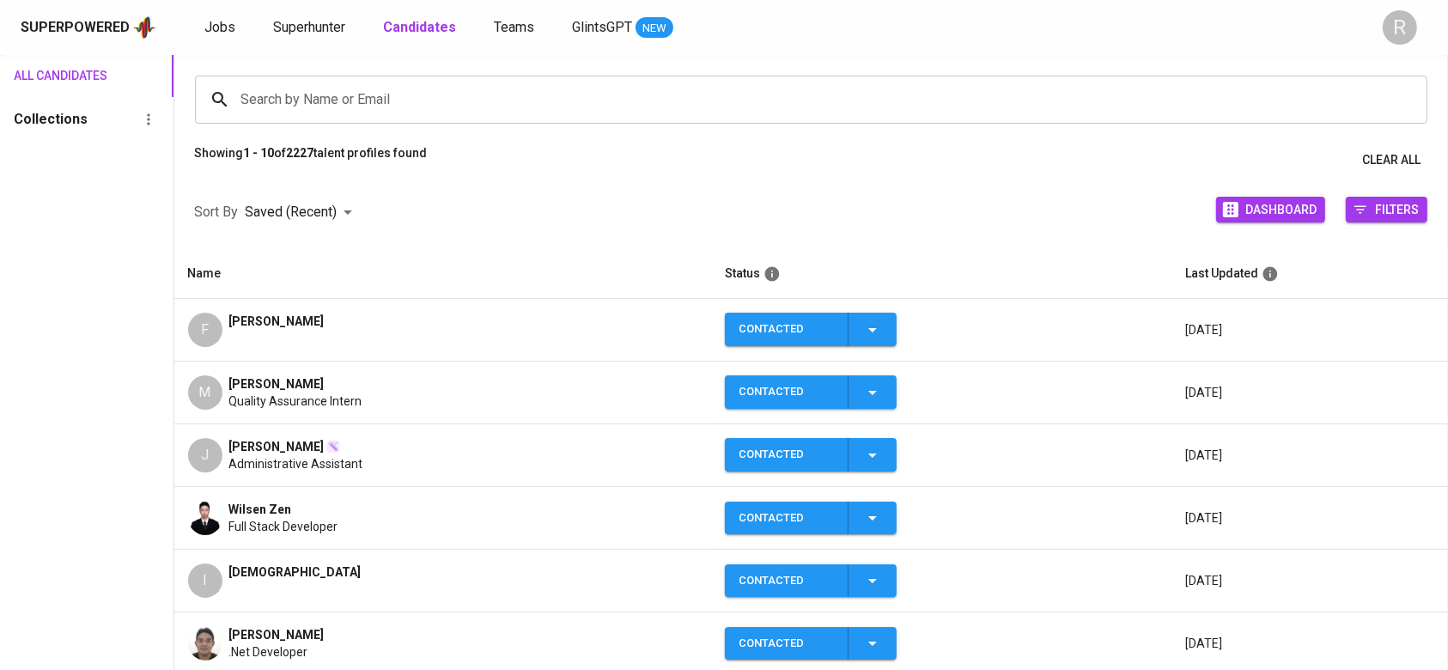
scroll to position [228, 0]
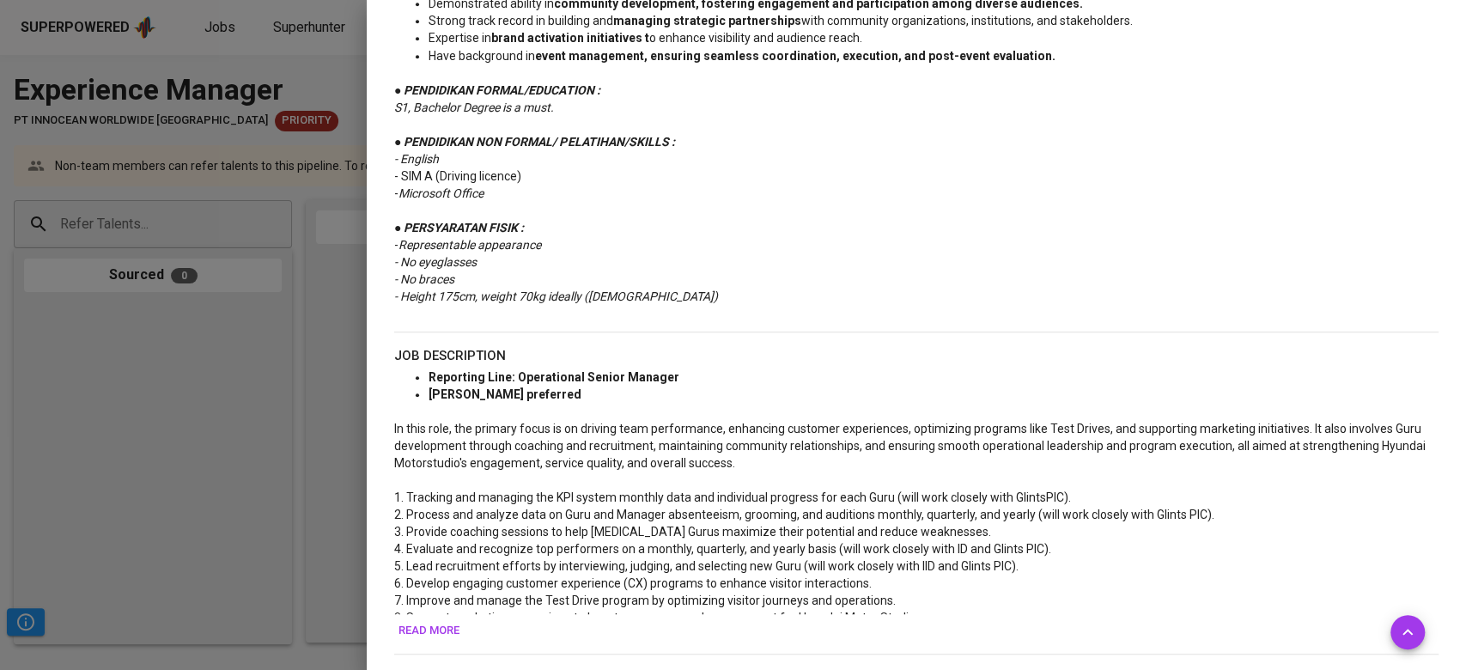
scroll to position [687, 0]
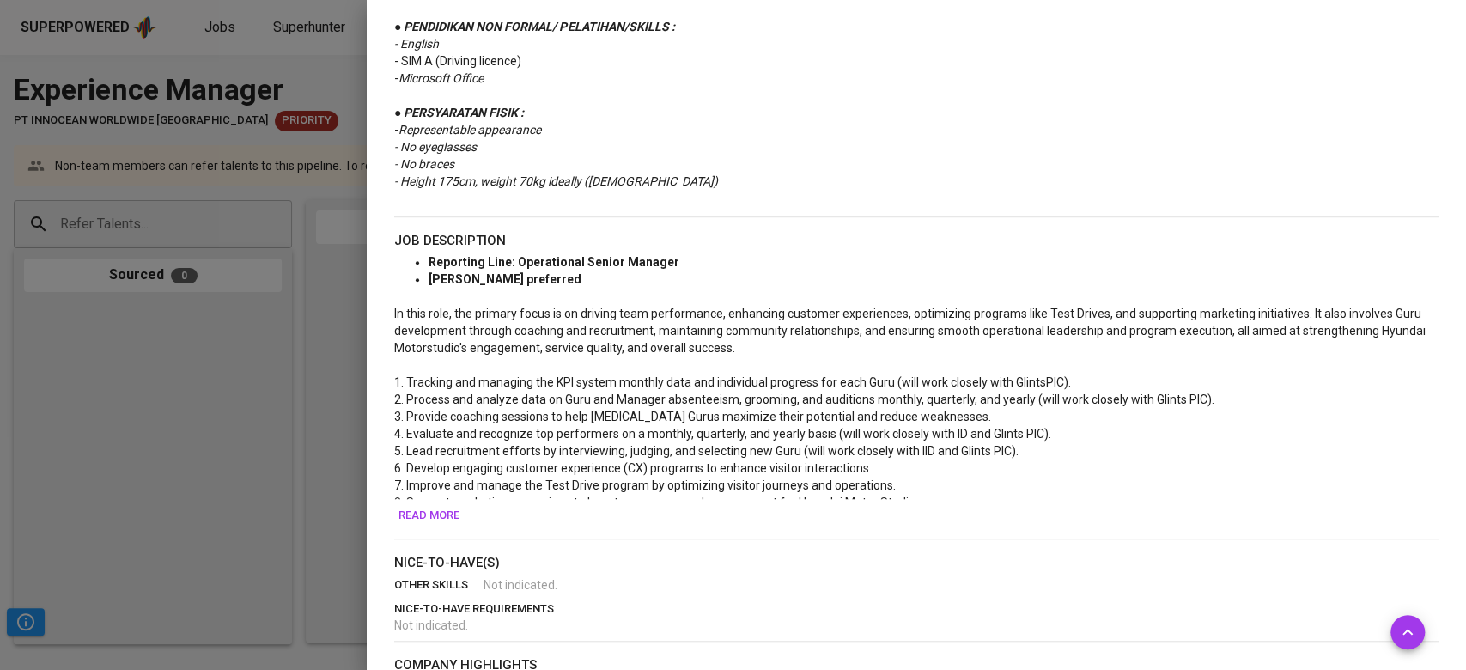
click at [436, 496] on span "8. Support marketing campaigns to boost awareness and engagement for Hyundai Mo…" at bounding box center [684, 503] width 580 height 14
click at [433, 517] on span "Read more" at bounding box center [429, 516] width 61 height 20
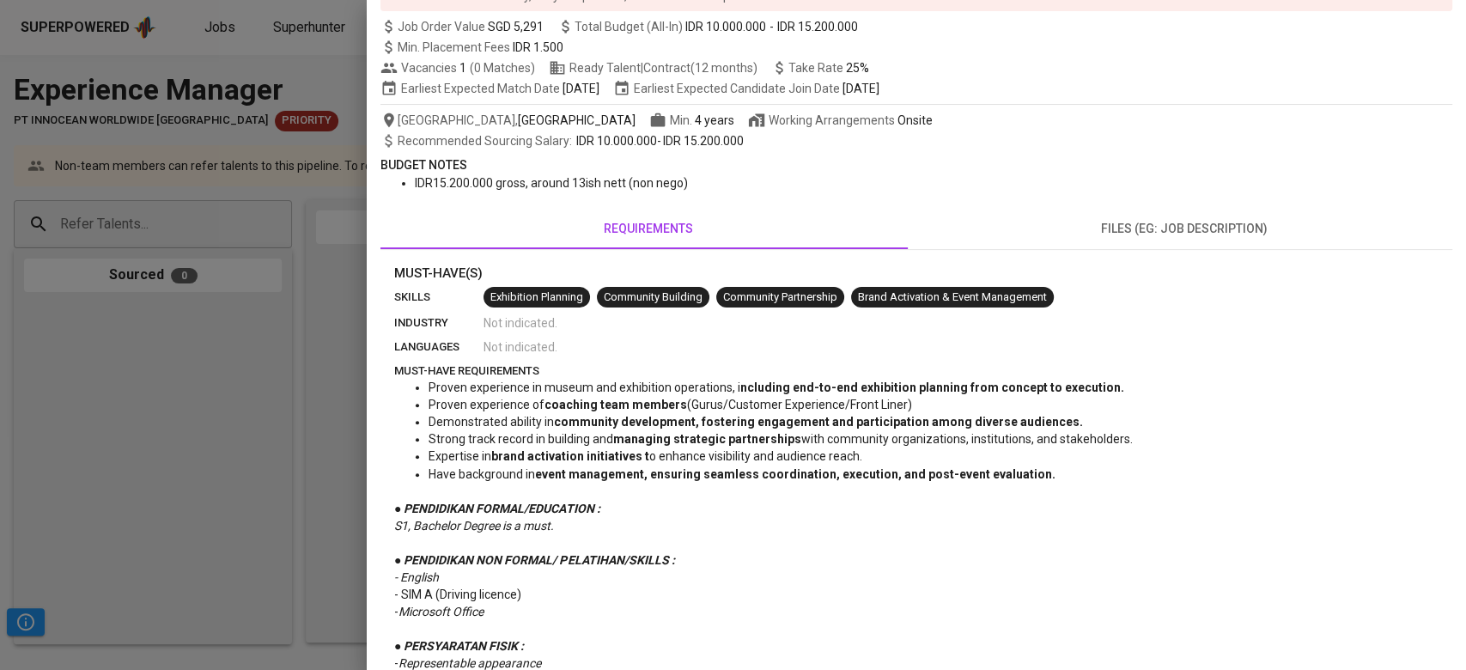
scroll to position [0, 0]
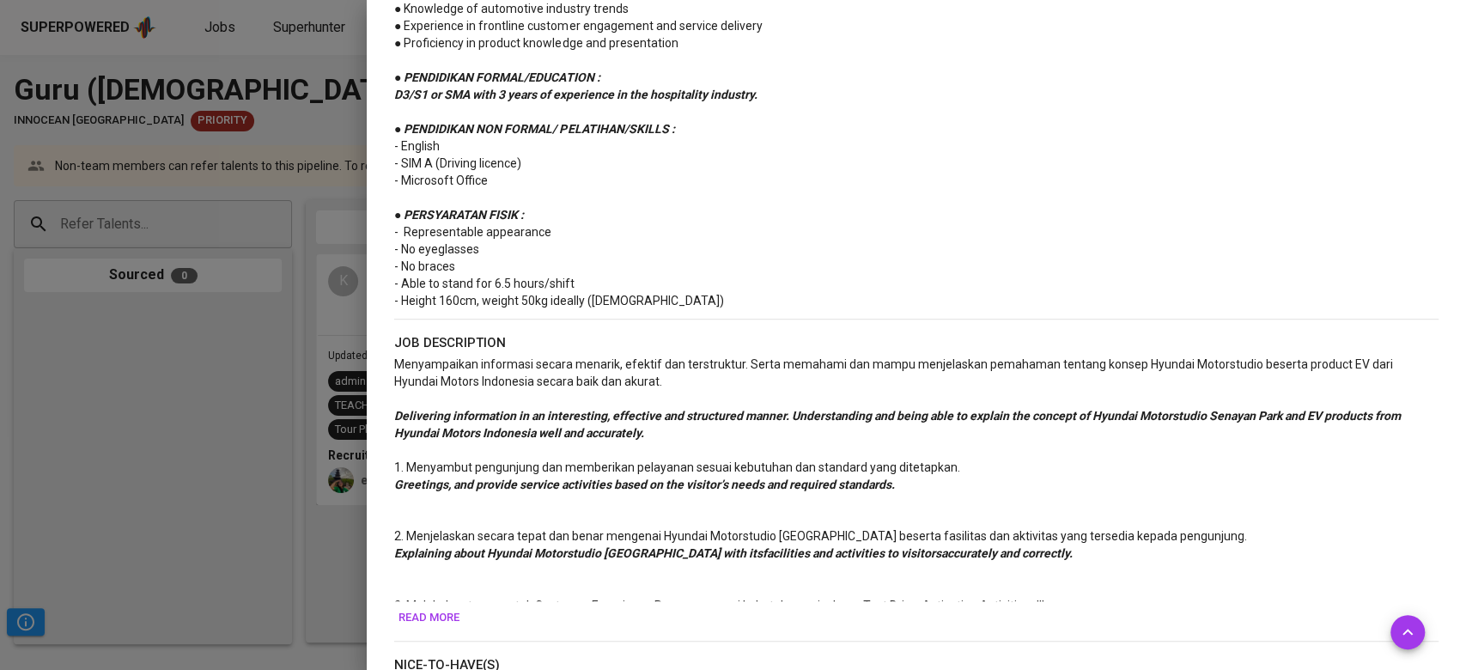
scroll to position [735, 0]
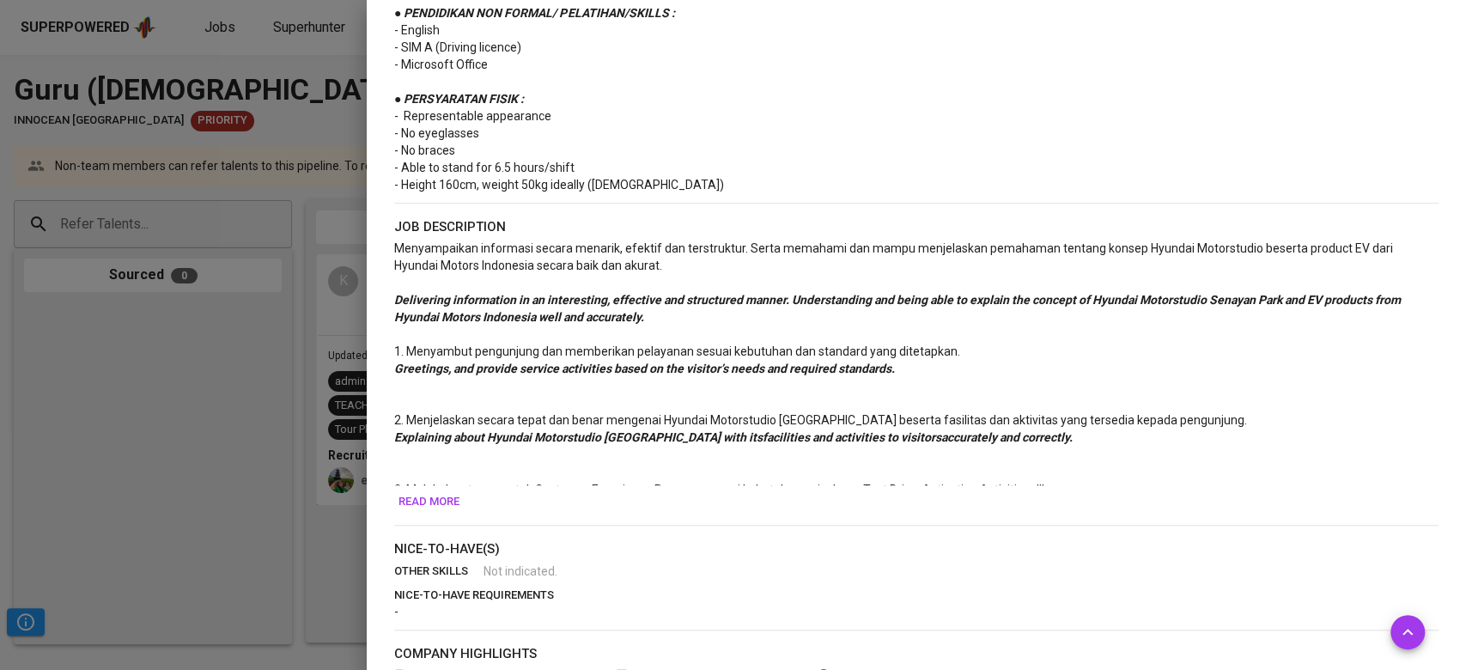
click at [416, 505] on span "Read more" at bounding box center [429, 502] width 61 height 20
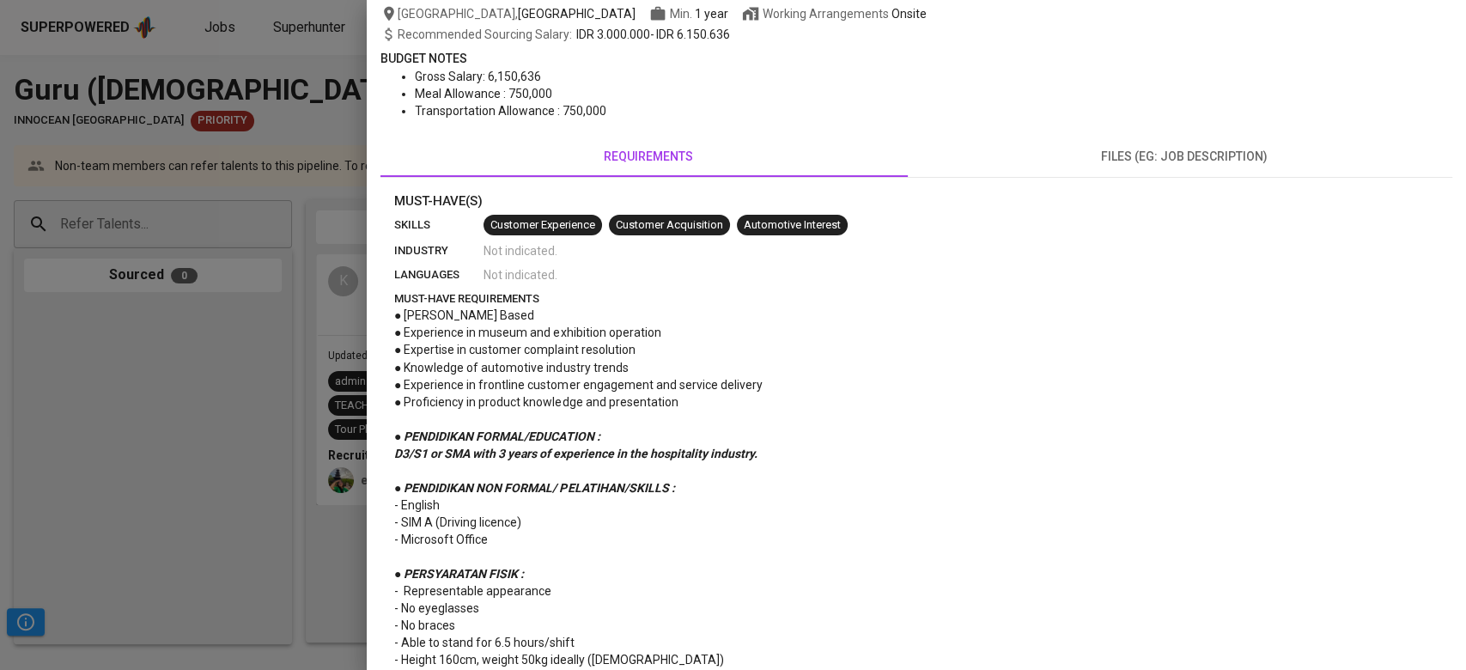
scroll to position [0, 0]
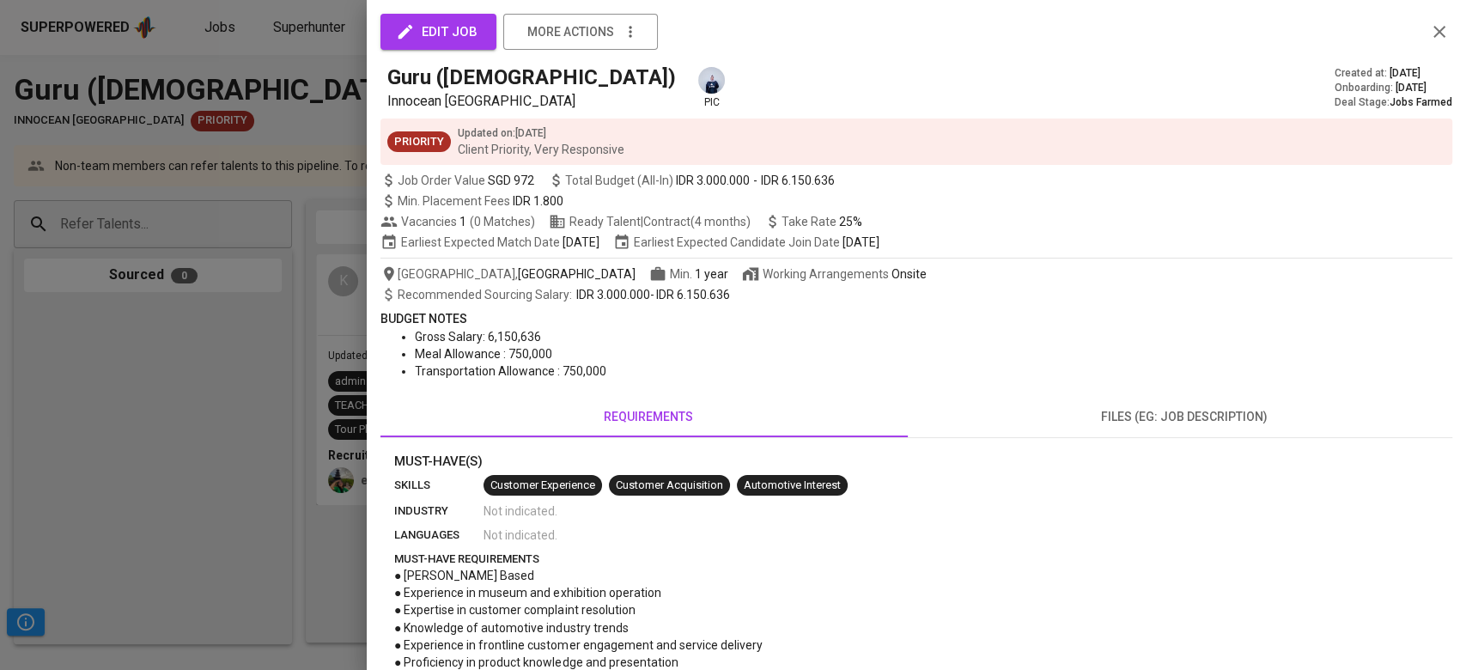
click at [1223, 399] on button "files (eg: job description)" at bounding box center [1184, 416] width 536 height 41
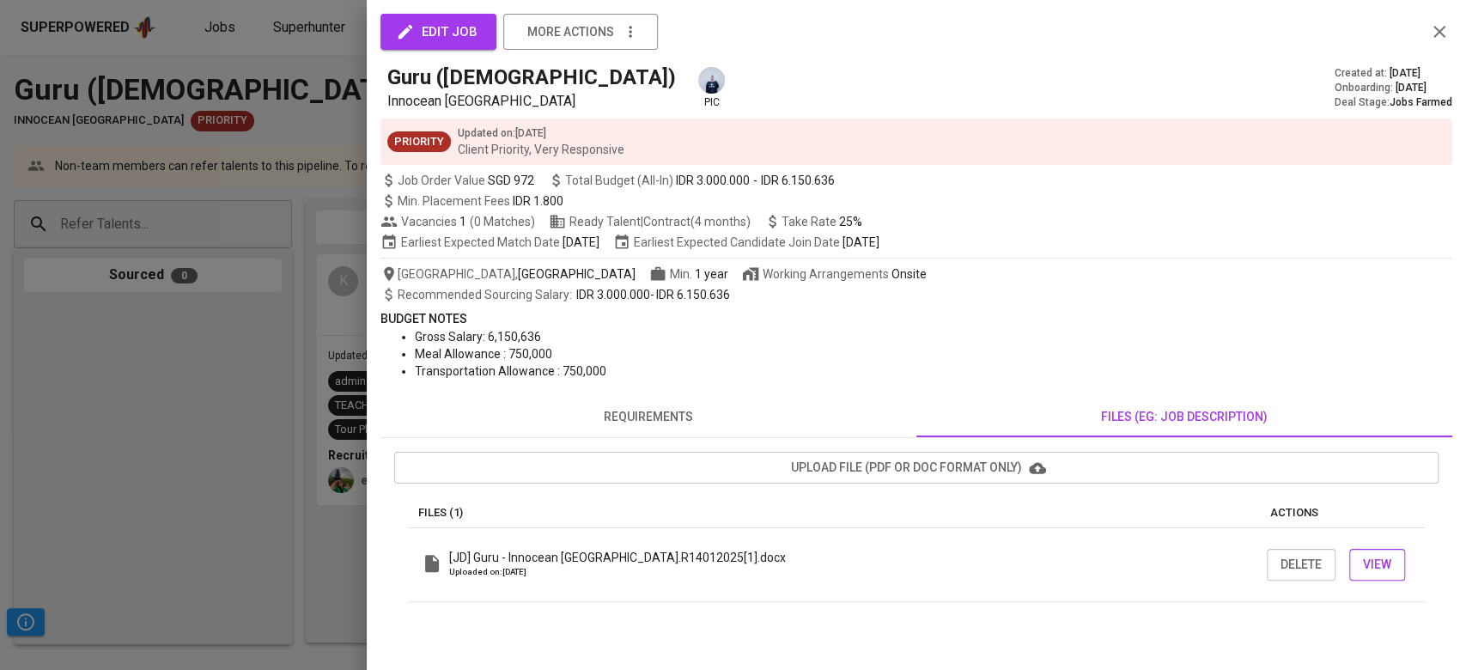
click at [1368, 557] on span "View" at bounding box center [1377, 564] width 28 height 21
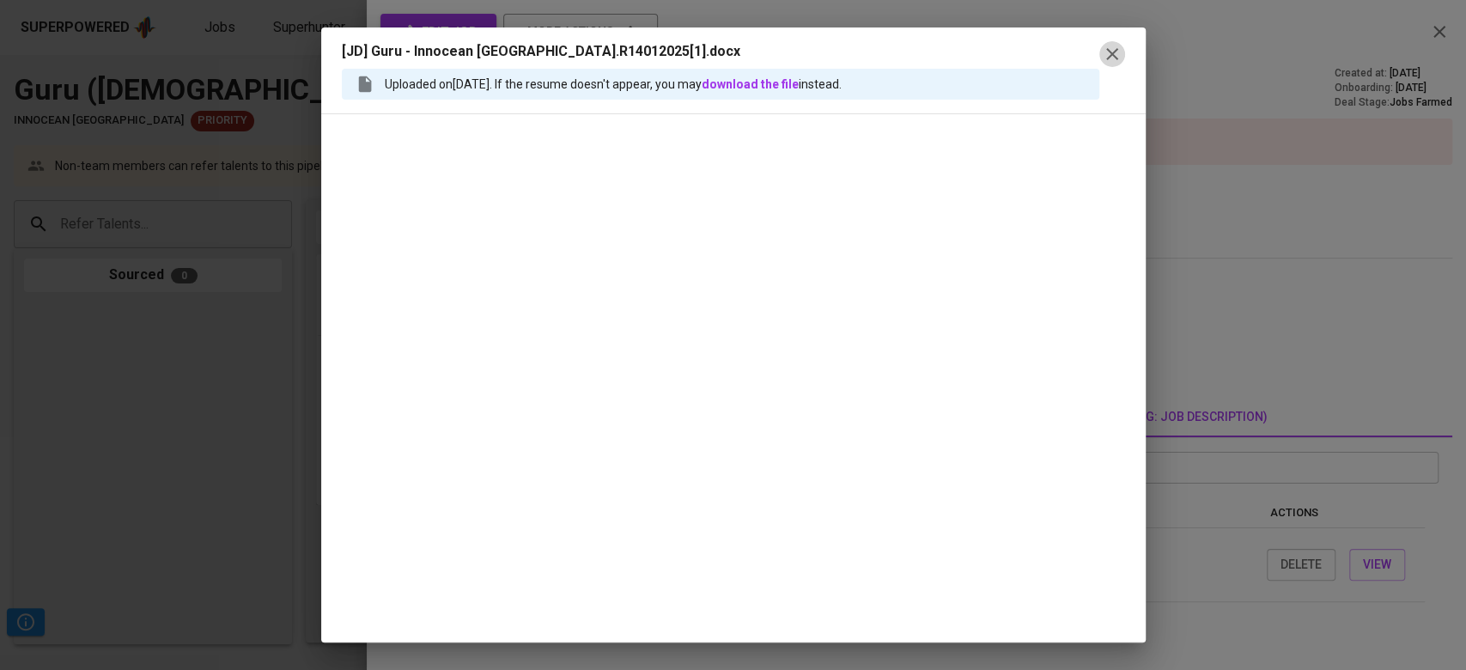
click at [1116, 55] on icon "button" at bounding box center [1112, 54] width 21 height 21
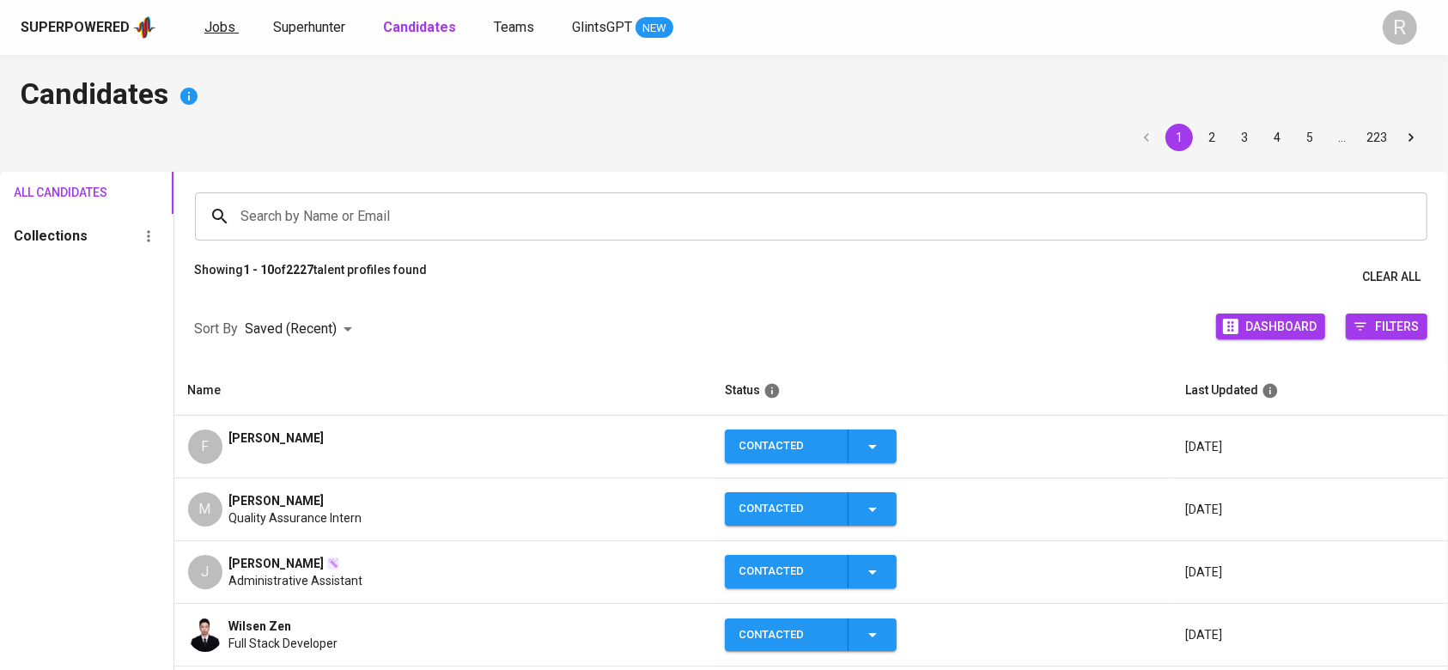
click at [234, 24] on link "Jobs" at bounding box center [221, 27] width 34 height 21
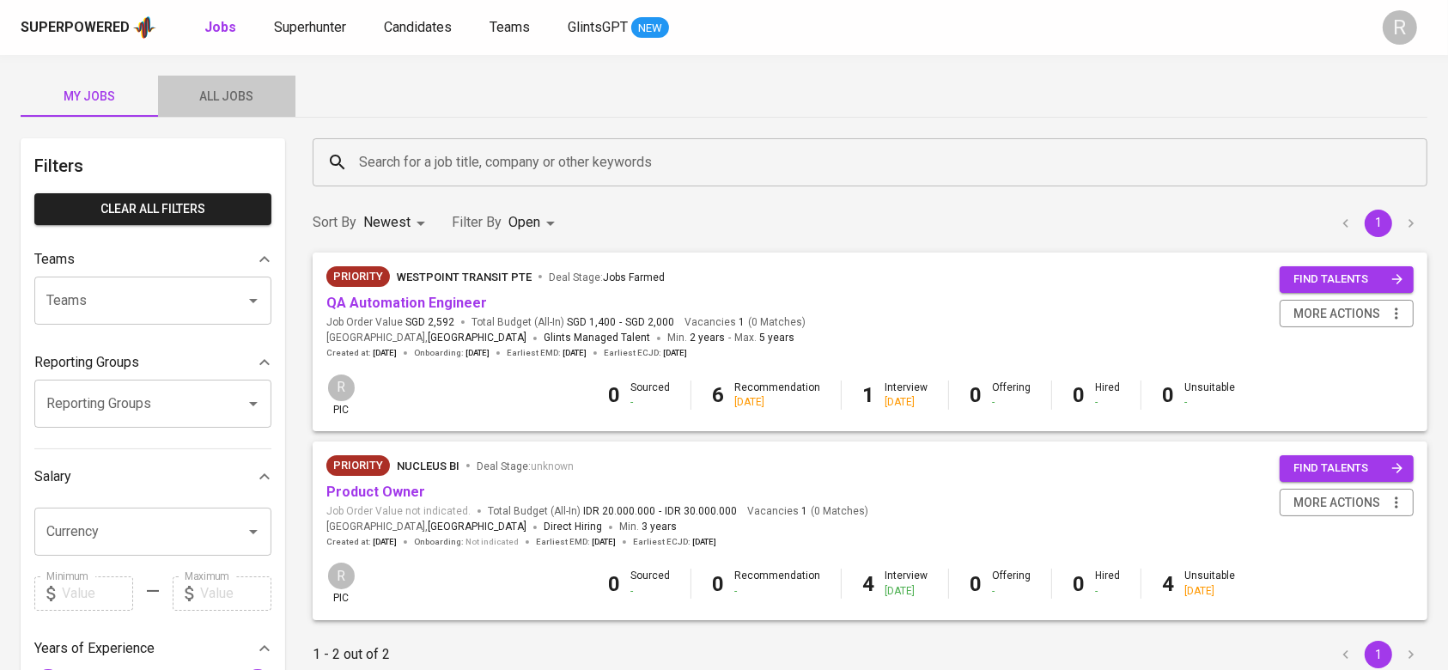
click at [256, 95] on span "All Jobs" at bounding box center [226, 96] width 117 height 21
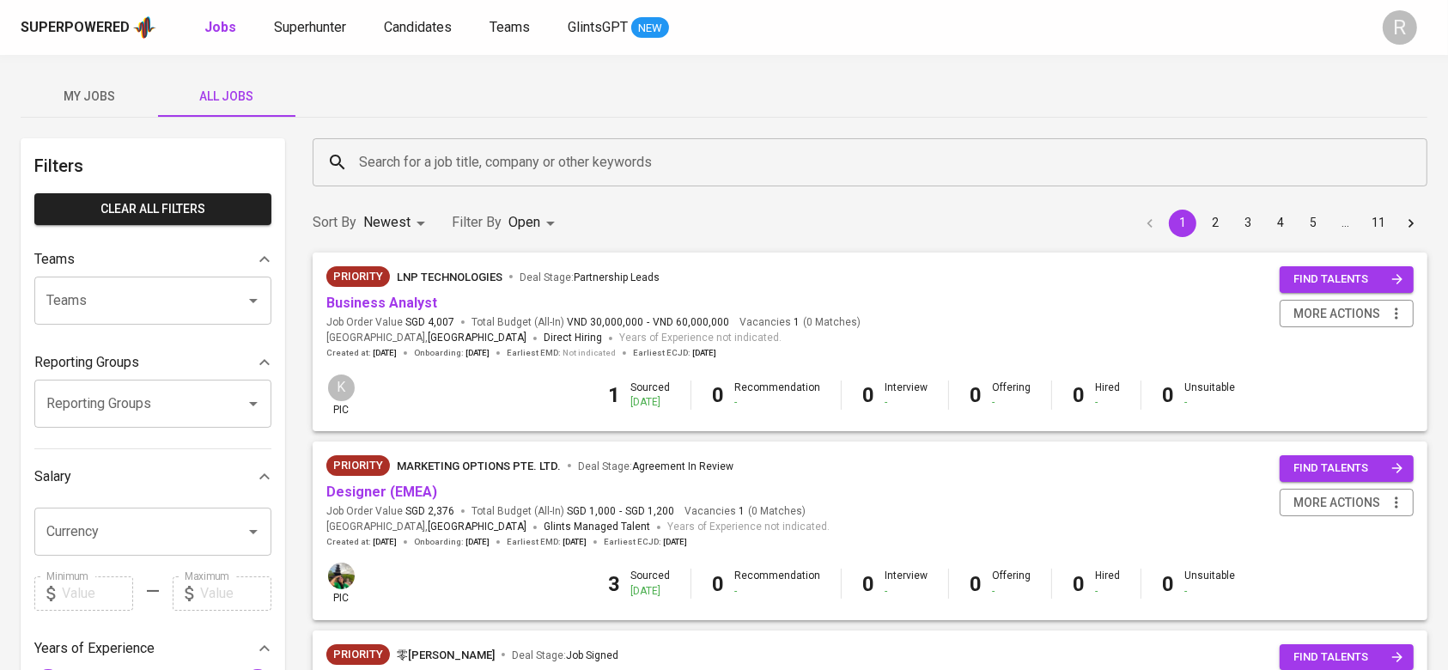
click at [399, 162] on input "Search for a job title, company or other keywords" at bounding box center [874, 162] width 1039 height 33
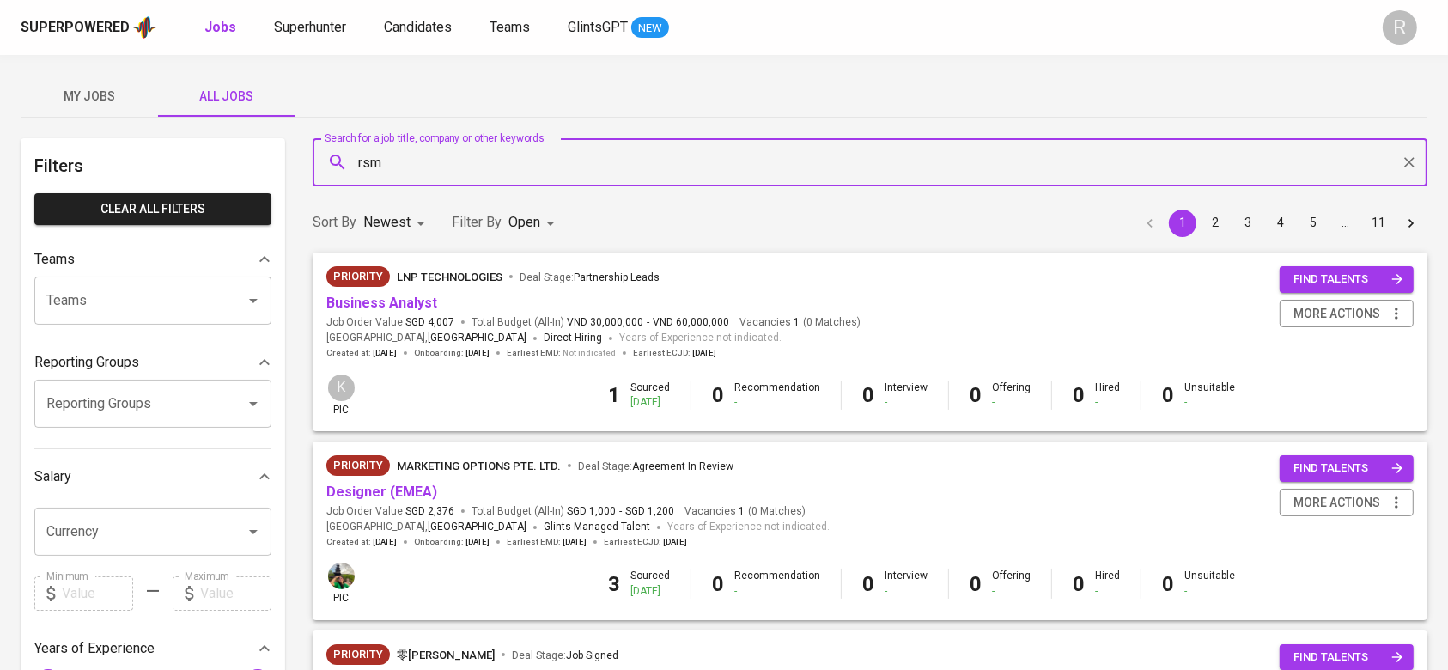
type input "rsm"
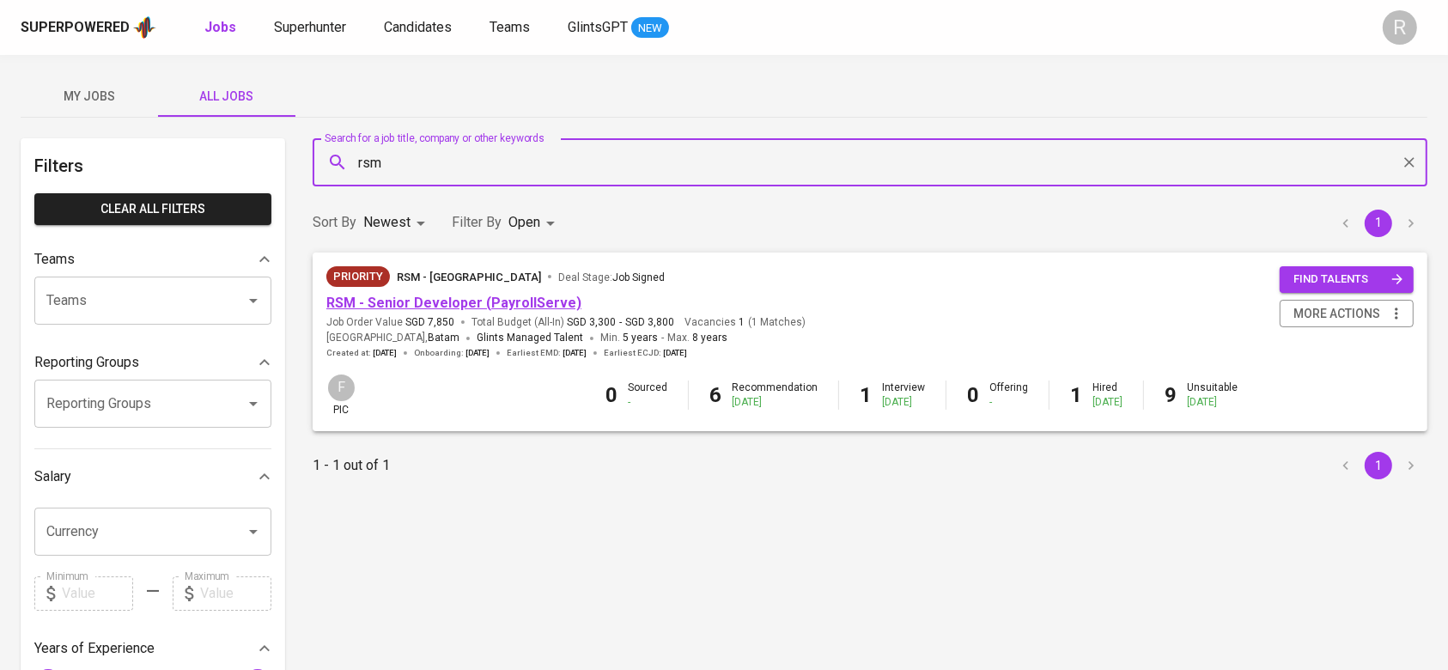
click at [432, 306] on link "RSM - Senior Developer (PayrollServe)" at bounding box center [453, 303] width 255 height 16
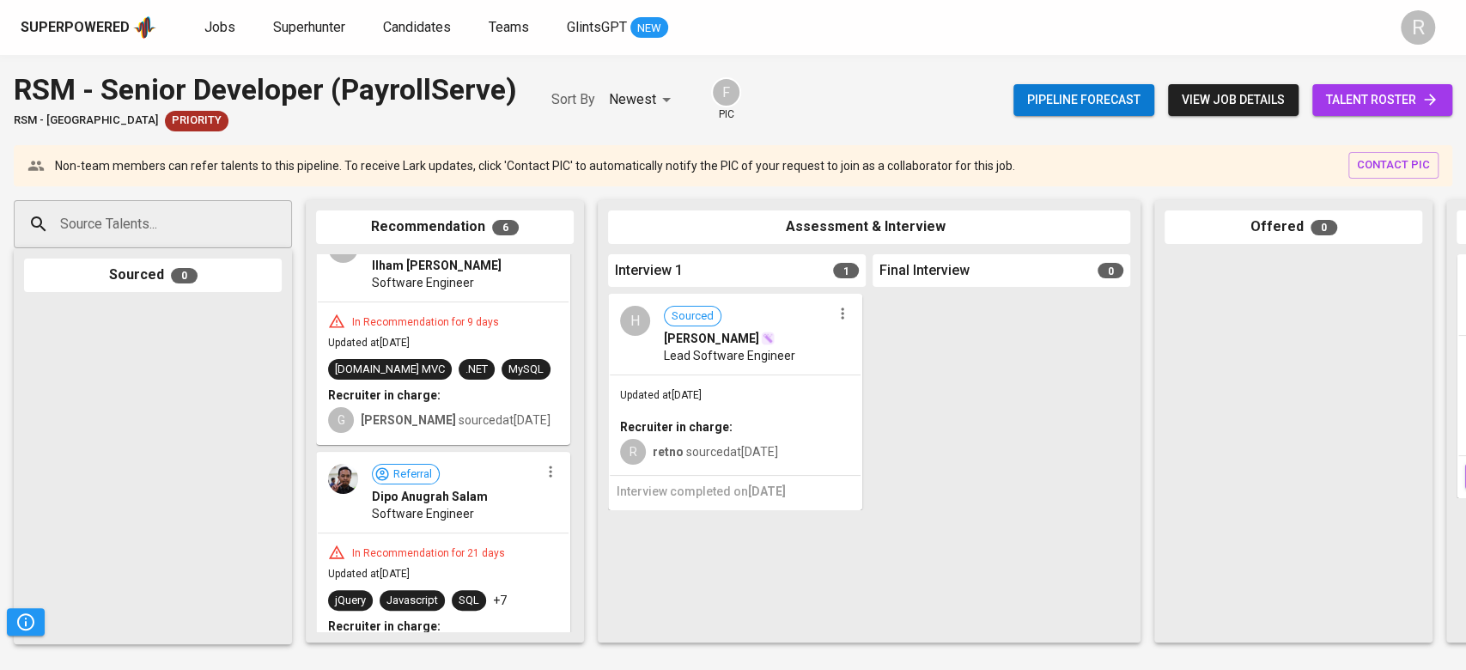
scroll to position [66, 0]
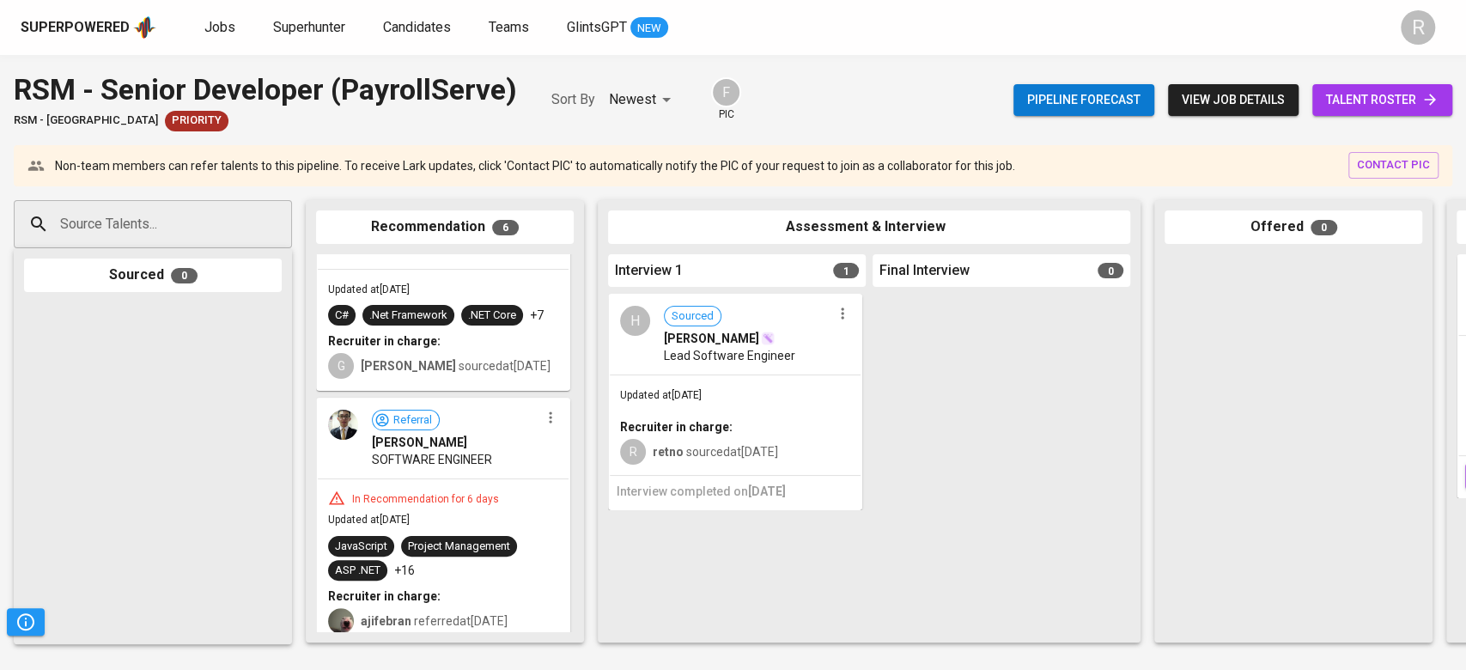
click at [198, 32] on div "Superpowered Jobs Superhunter Candidates Teams GlintsGPT NEW" at bounding box center [706, 28] width 1370 height 26
click at [204, 31] on span "Jobs" at bounding box center [219, 27] width 31 height 16
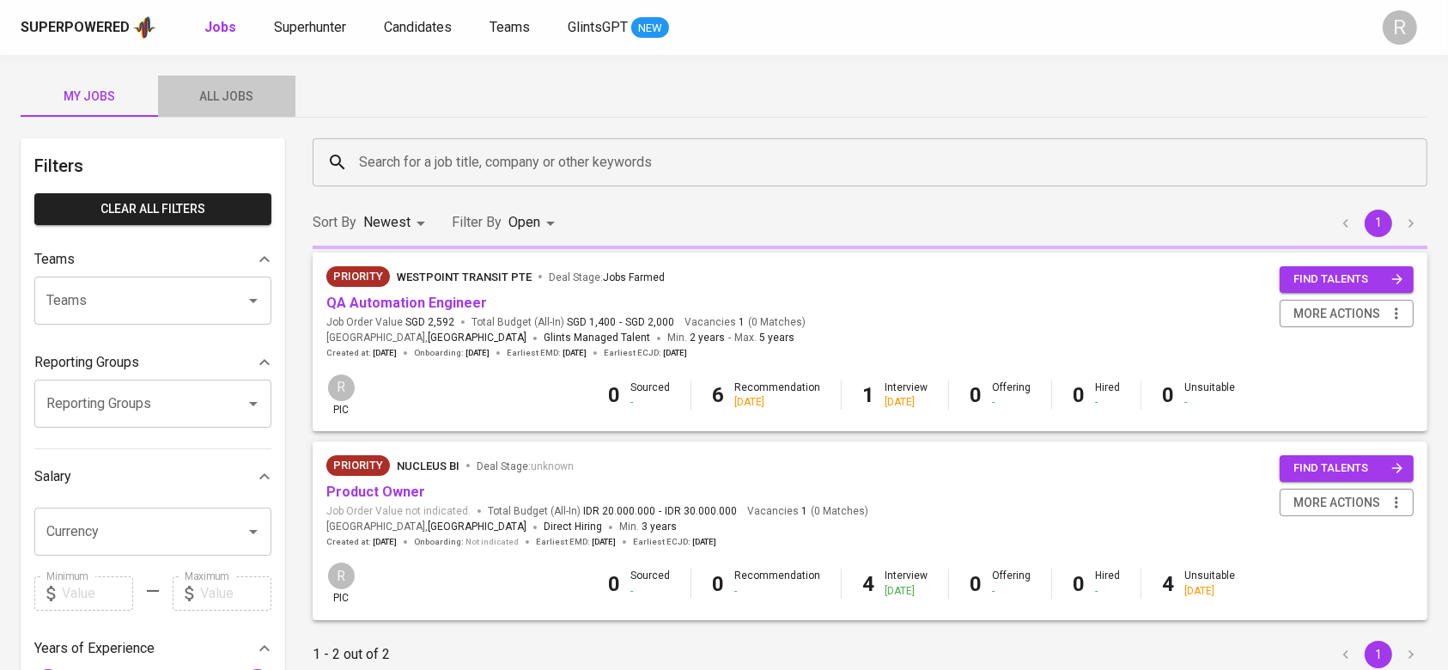
click at [210, 100] on span "All Jobs" at bounding box center [226, 96] width 117 height 21
click at [436, 181] on div "Search for a job title, company or other keywords" at bounding box center [870, 162] width 1115 height 48
click at [419, 158] on input "Search for a job title, company or other keywords" at bounding box center [874, 162] width 1039 height 33
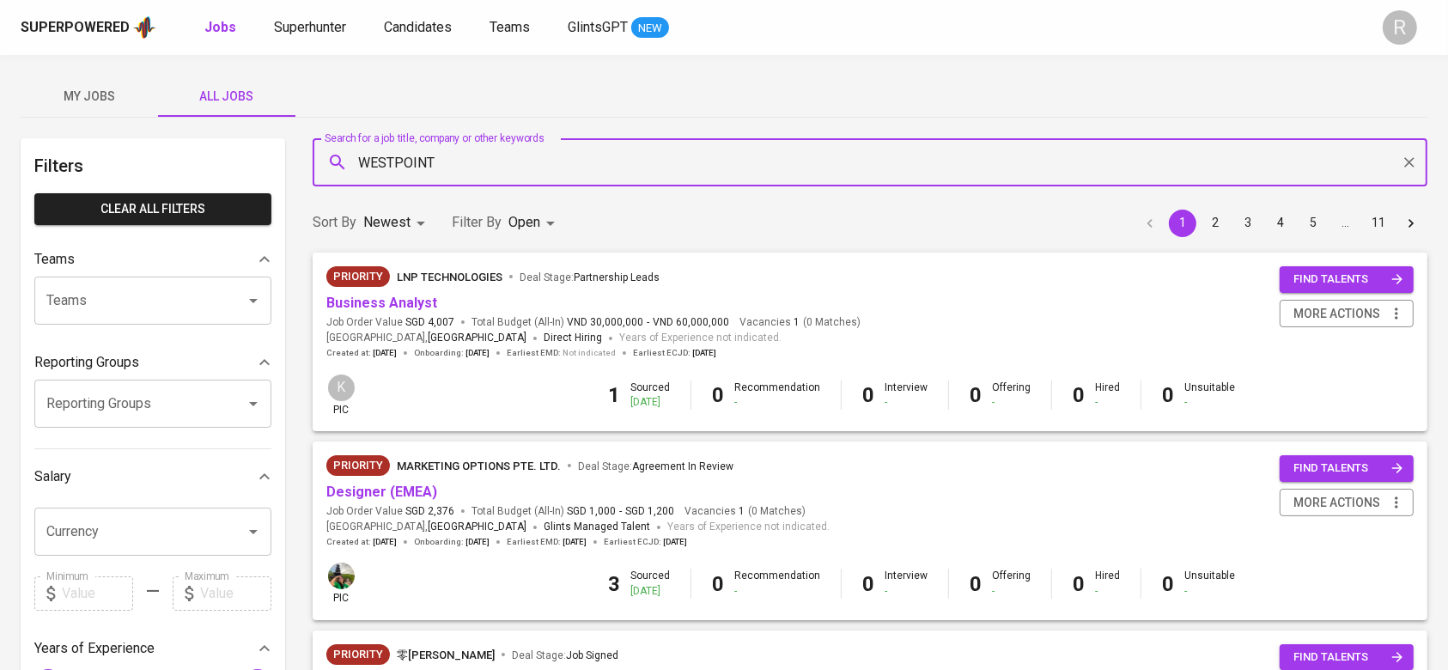
type input "WESTPOINT"
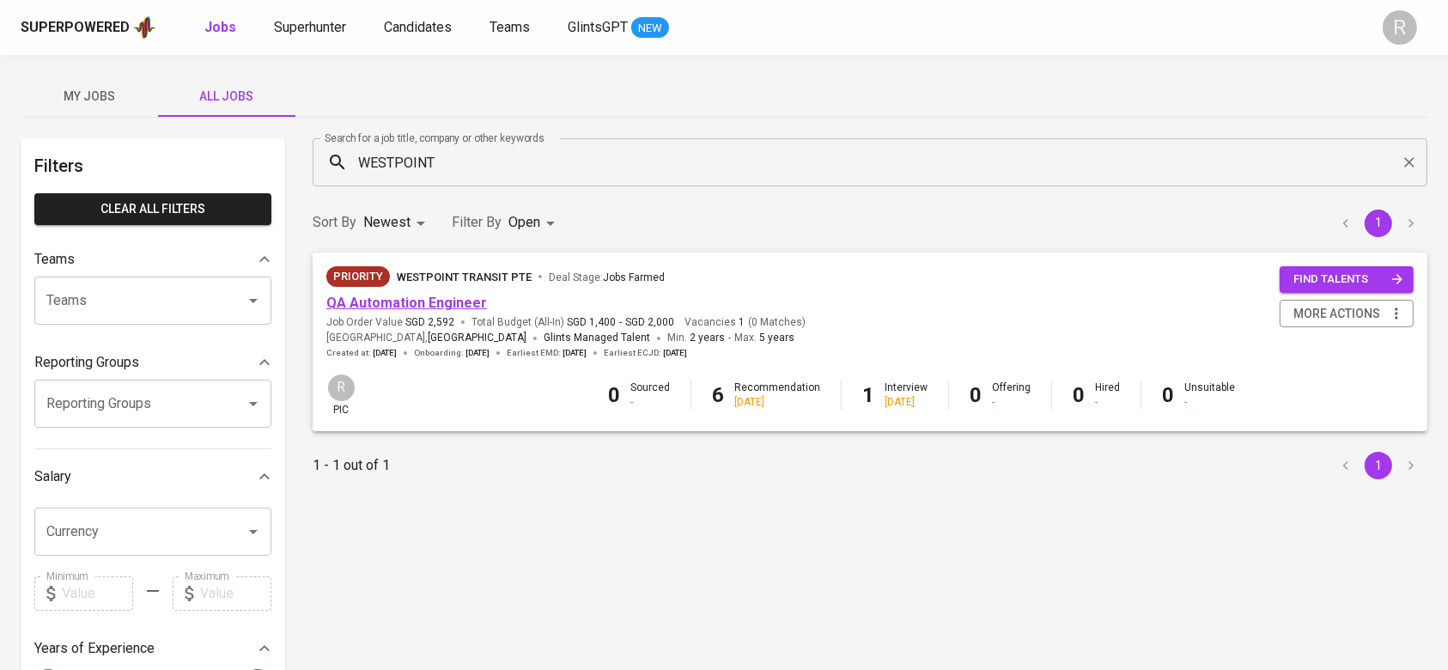
click at [435, 301] on link "QA Automation Engineer" at bounding box center [406, 303] width 161 height 16
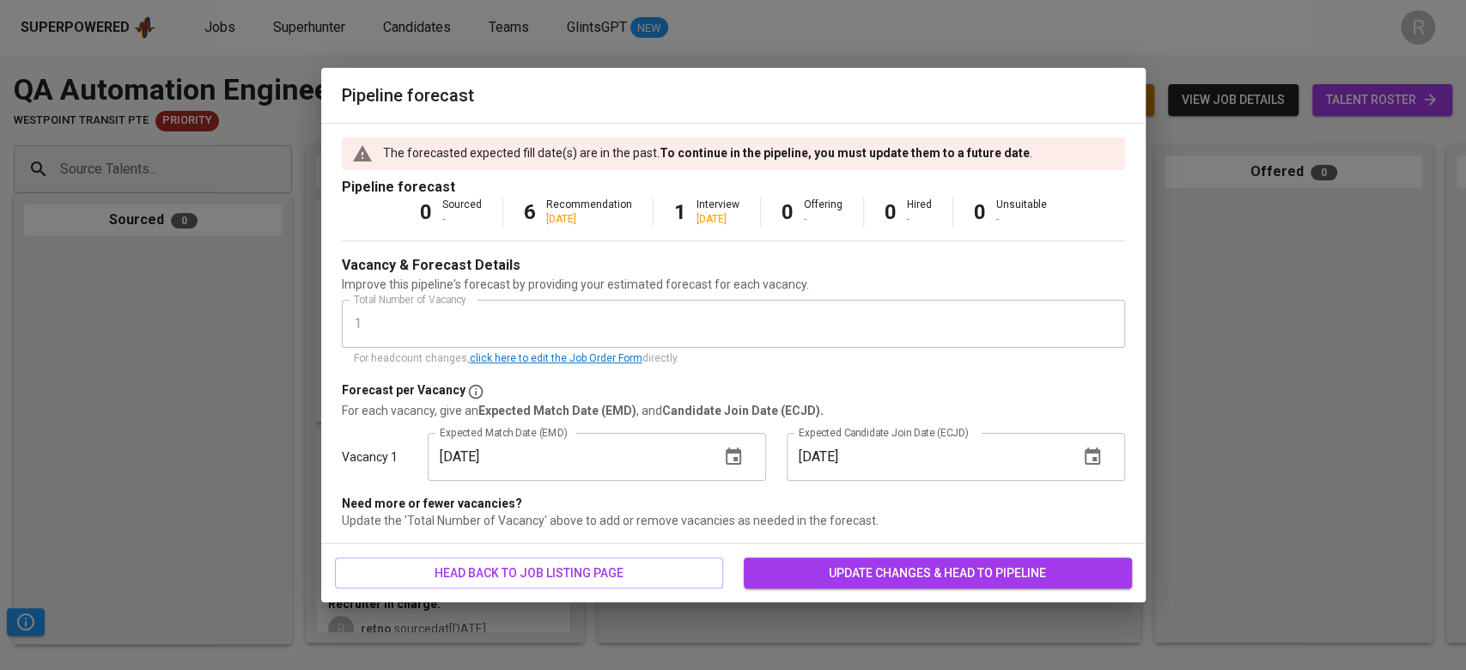
click at [727, 434] on div "08/18/2025 Expected Match Date (EMD)" at bounding box center [597, 457] width 338 height 48
click at [727, 440] on button "button" at bounding box center [733, 456] width 41 height 41
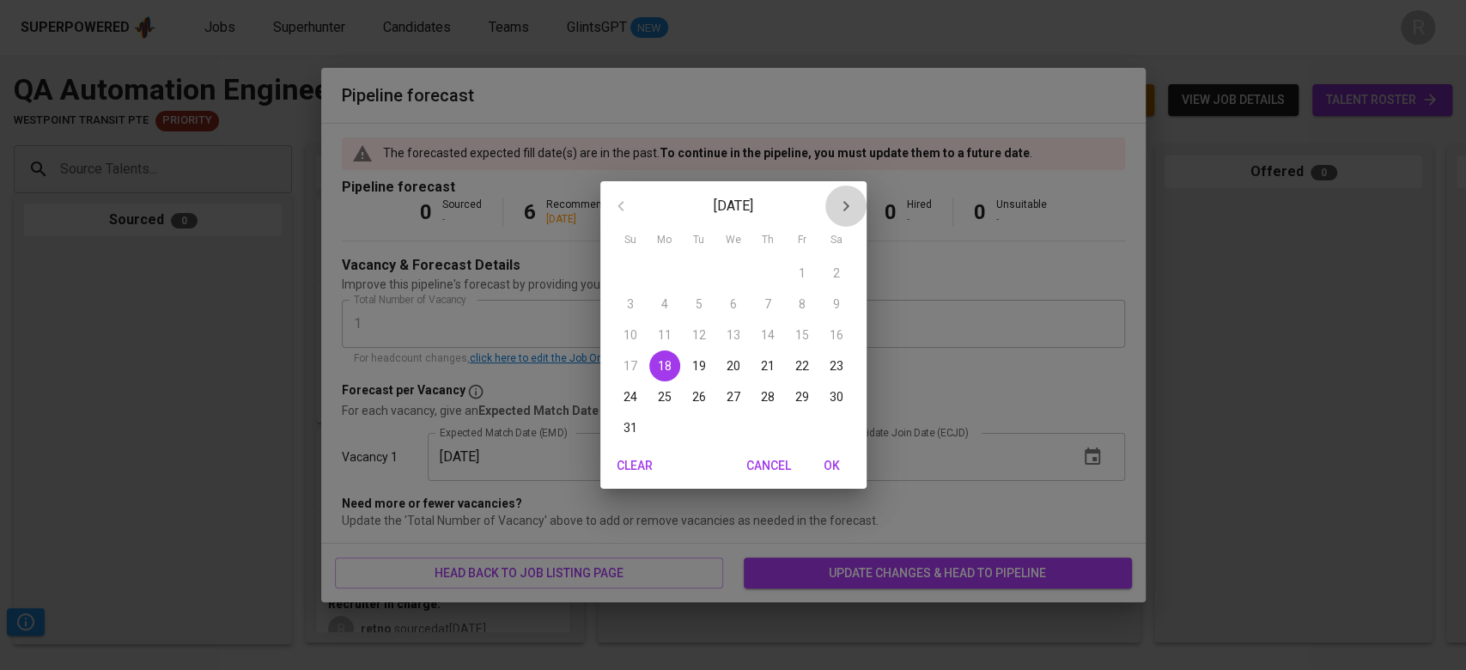
click at [844, 210] on icon "button" at bounding box center [846, 206] width 6 height 10
click at [666, 305] on p "8" at bounding box center [664, 303] width 7 height 17
type input "09/08/2025"
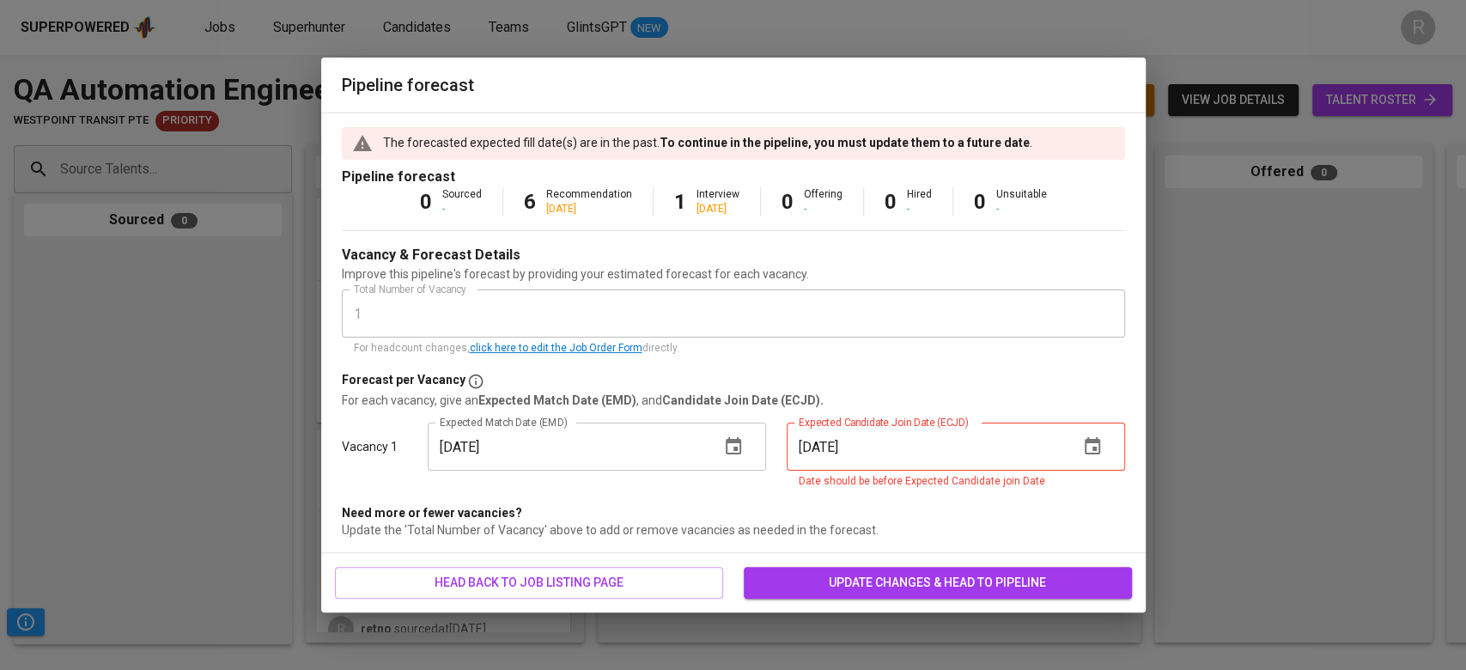
click at [1097, 444] on icon "button" at bounding box center [1092, 446] width 21 height 21
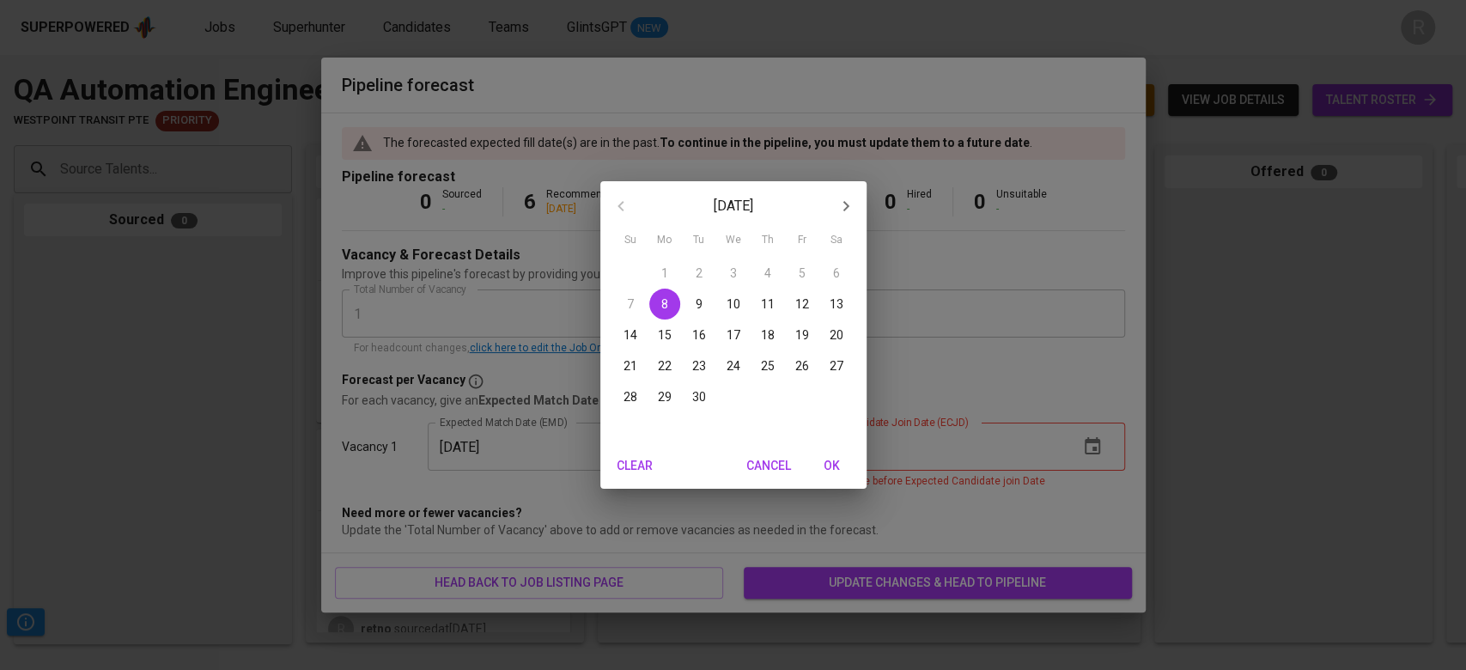
click at [849, 198] on icon "button" at bounding box center [846, 206] width 21 height 21
click at [611, 209] on icon "button" at bounding box center [621, 206] width 21 height 21
click at [844, 216] on button "button" at bounding box center [845, 206] width 41 height 41
click at [724, 281] on span "1" at bounding box center [733, 273] width 31 height 17
type input "10/01/2025"
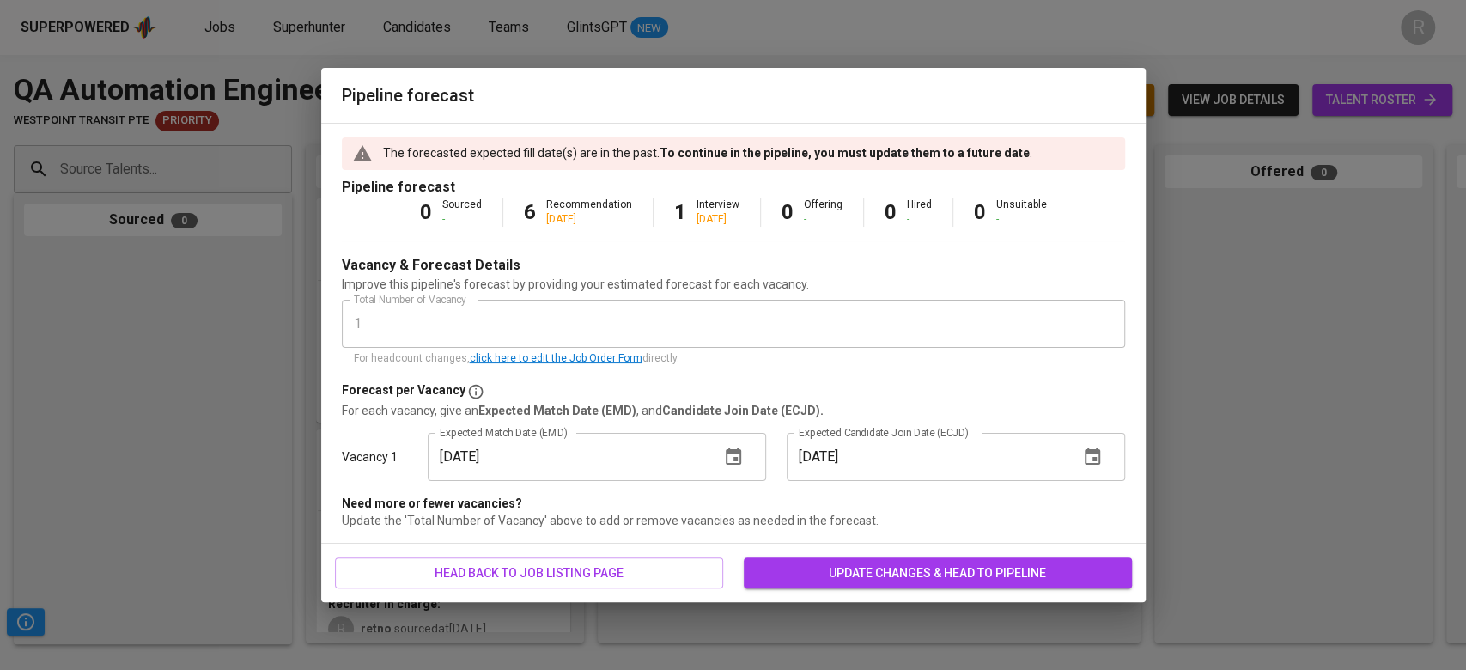
click at [910, 567] on span "update changes & head to pipeline" at bounding box center [937, 573] width 361 height 21
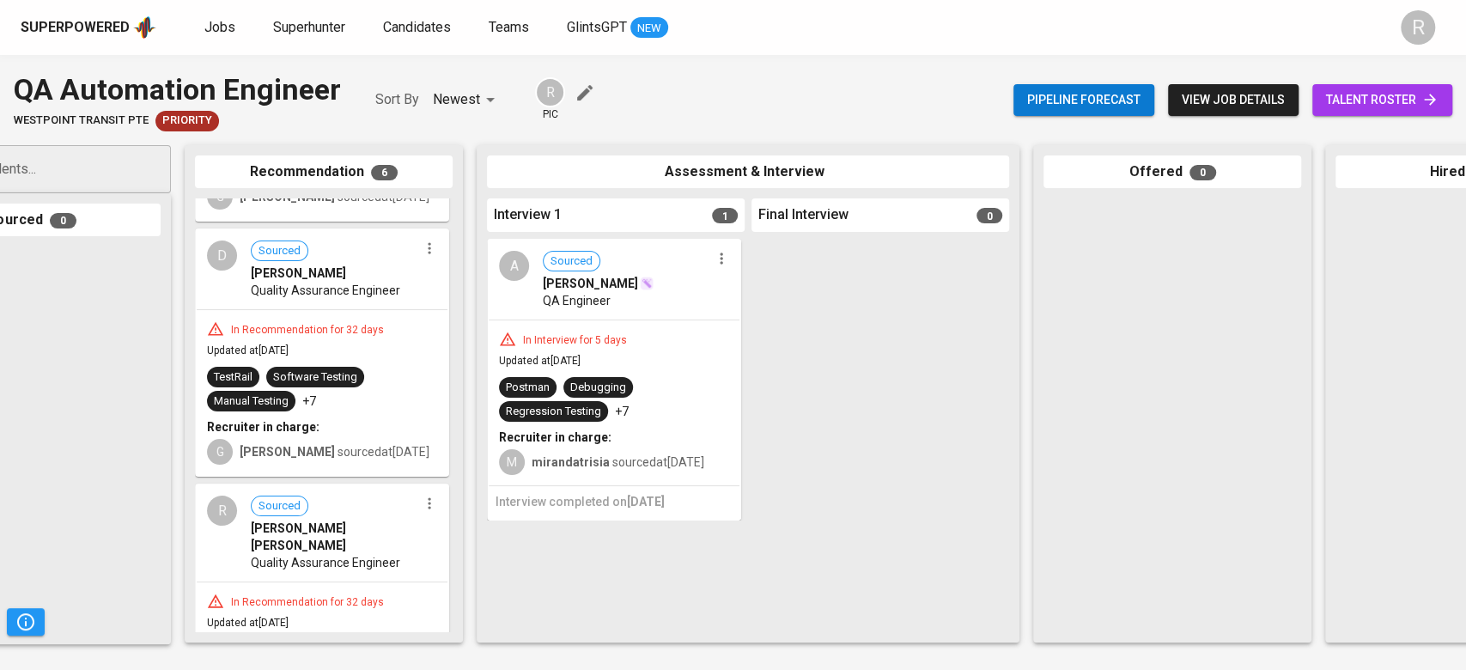
scroll to position [1053, 0]
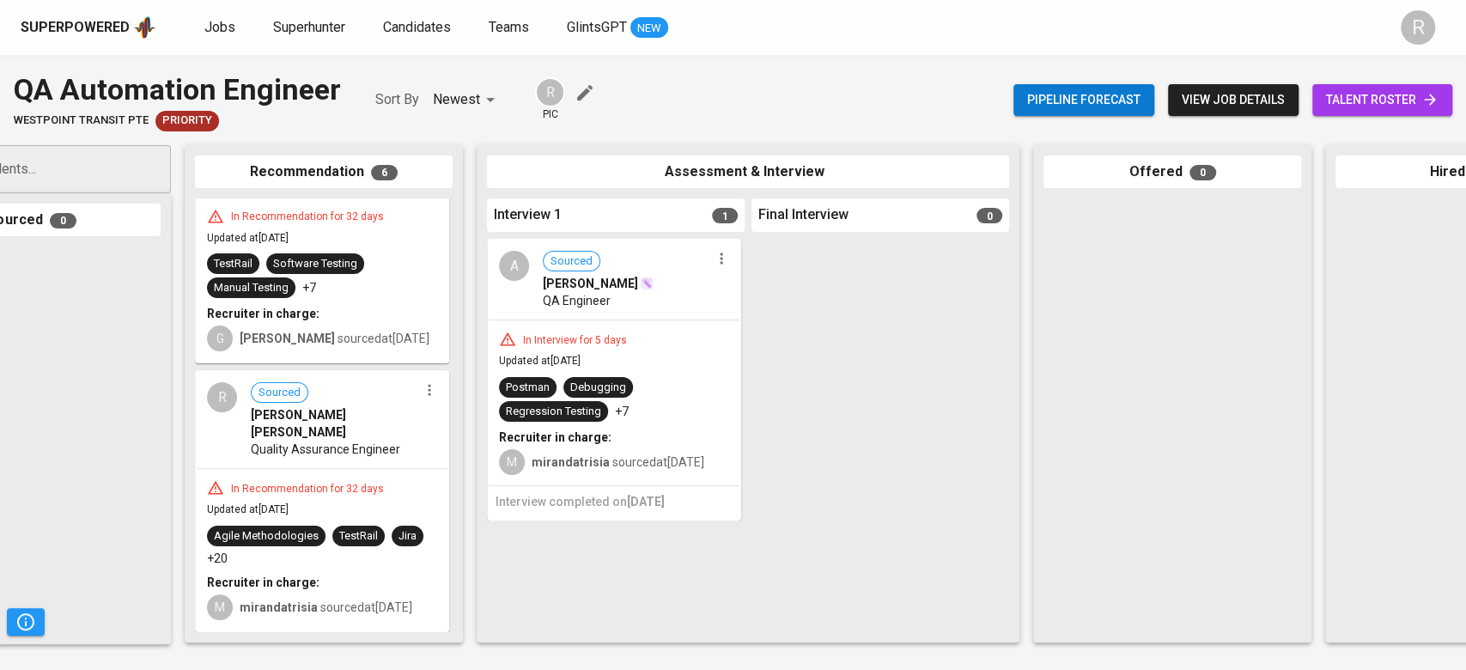
click at [307, 469] on div "In Recommendation for 32 days Updated at Jul 16, 2025 Agile Methodologies TestR…" at bounding box center [322, 549] width 251 height 161
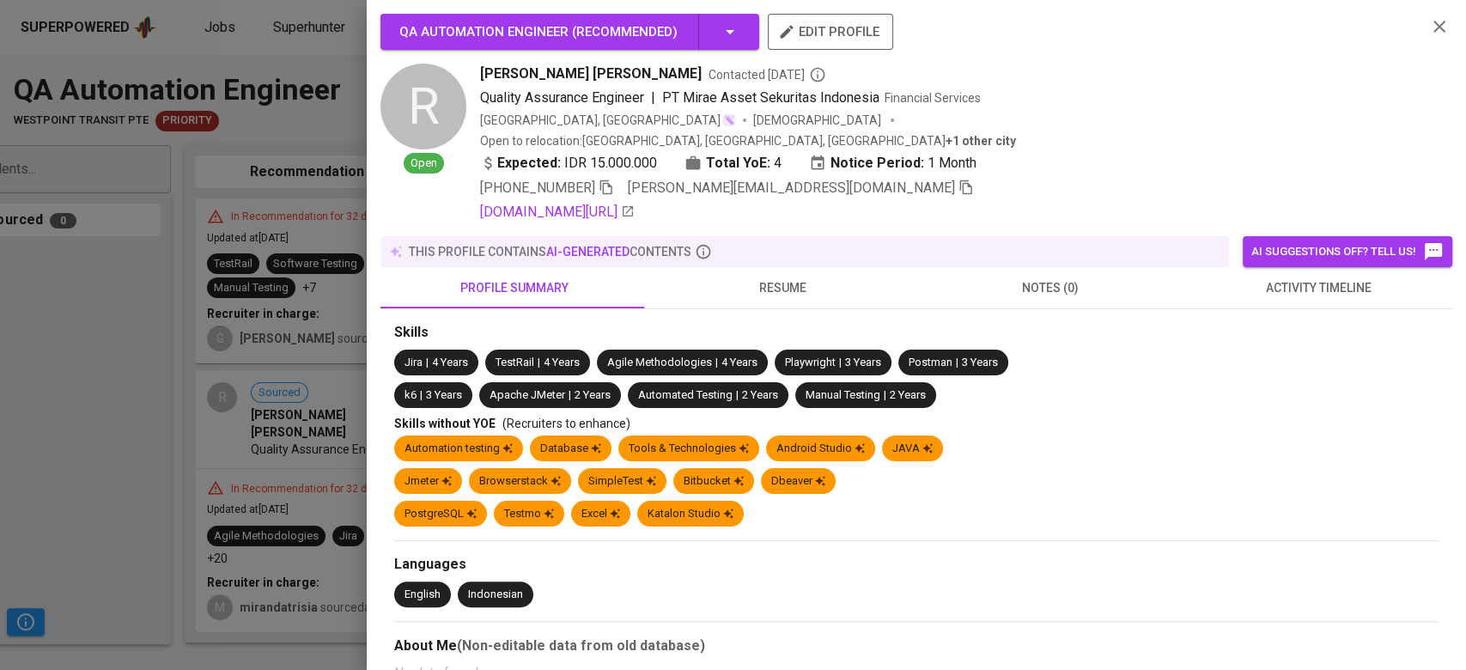
click at [958, 179] on icon "button" at bounding box center [965, 186] width 15 height 15
click at [791, 178] on span "rizaldy.ilham@gmail.com" at bounding box center [801, 188] width 346 height 21
click at [958, 179] on icon "button" at bounding box center [965, 186] width 15 height 15
